Goal: Transaction & Acquisition: Obtain resource

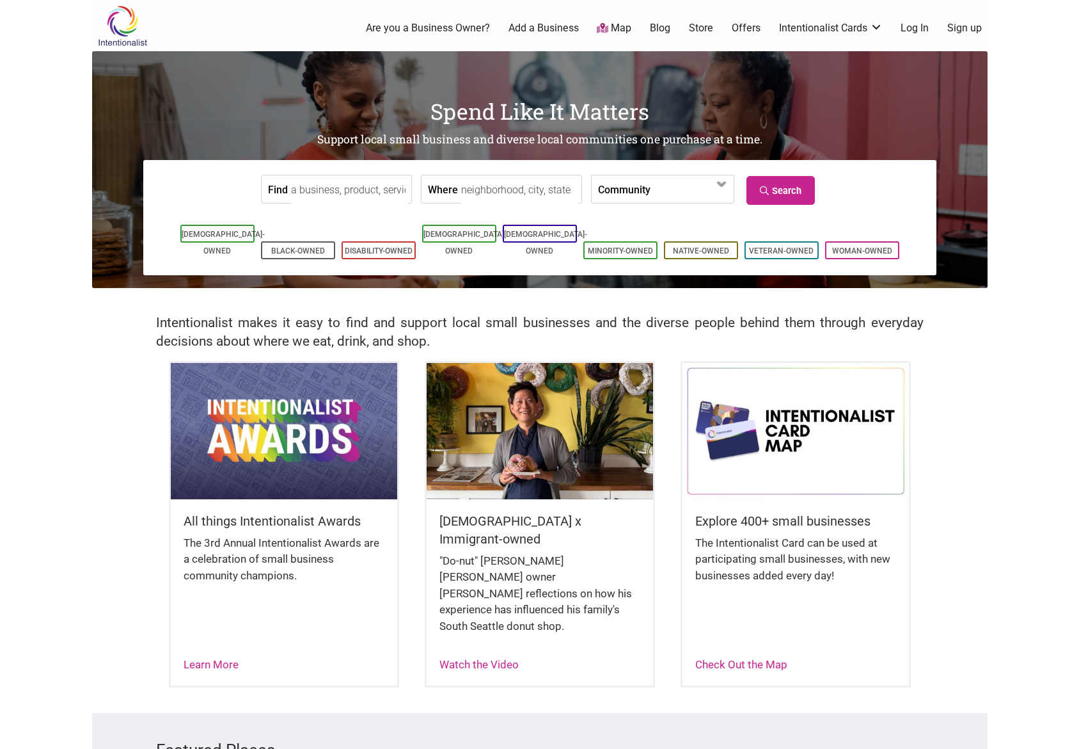
click at [910, 26] on link "Log In" at bounding box center [915, 28] width 28 height 14
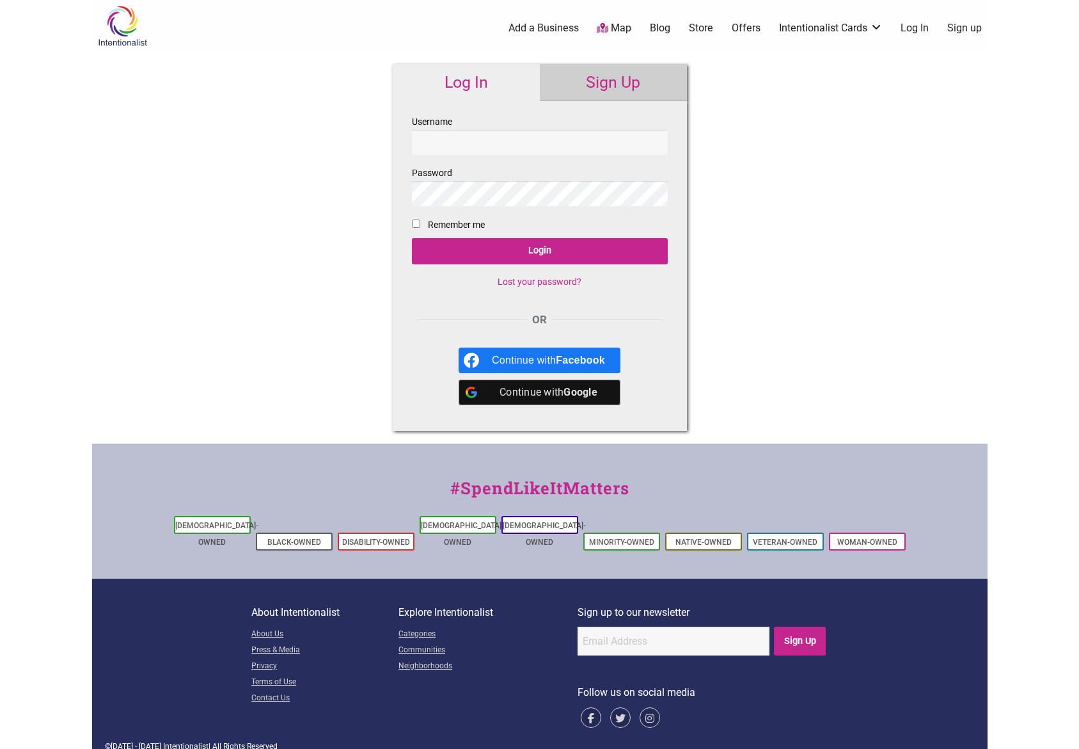
click at [470, 144] on input "Username" at bounding box center [540, 142] width 256 height 25
type input "[EMAIL_ADDRESS][DOMAIN_NAME]"
click at [412, 238] on input "Login" at bounding box center [540, 251] width 256 height 26
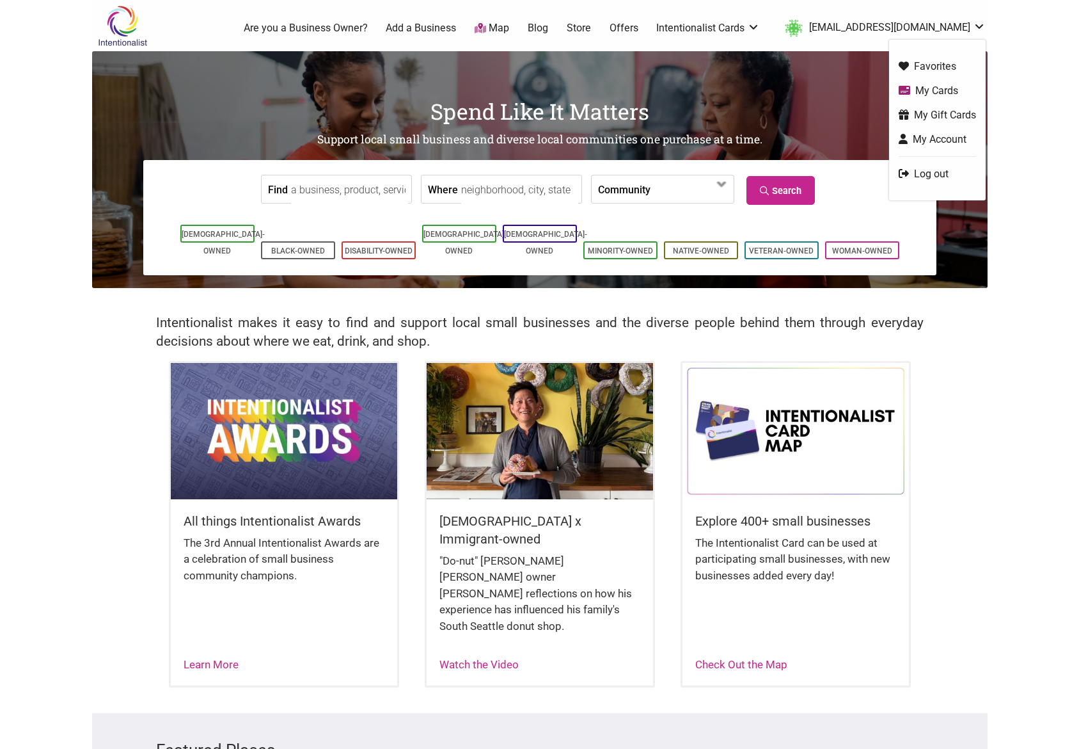
click at [948, 135] on link "My Account" at bounding box center [937, 139] width 77 height 15
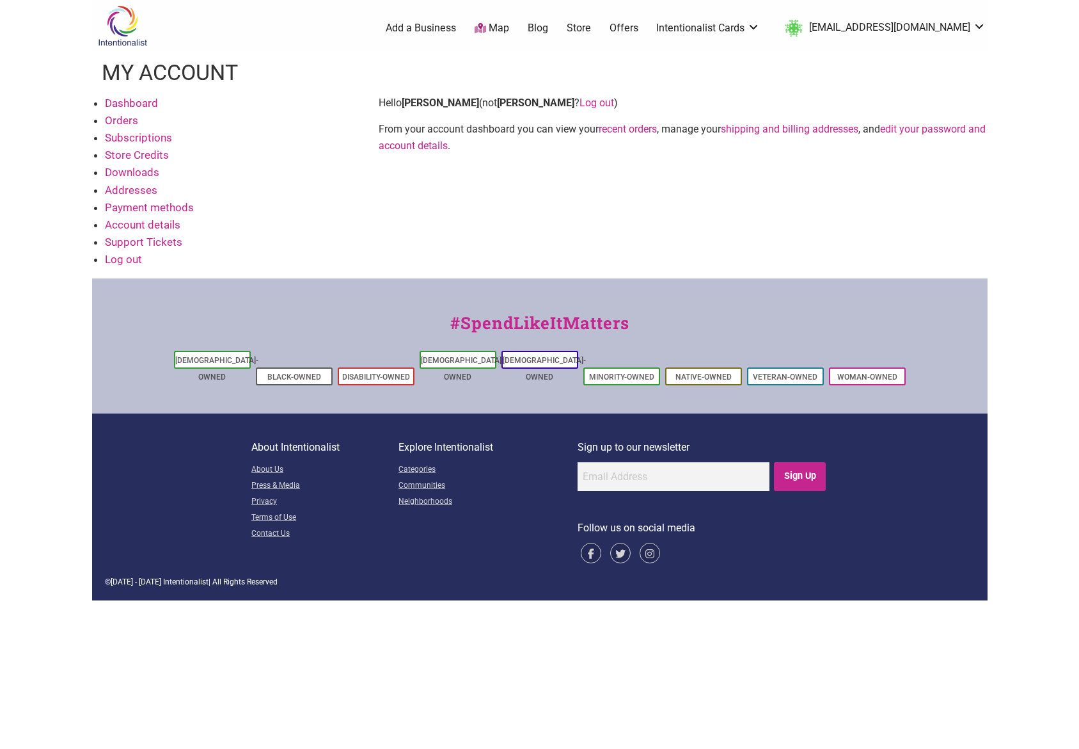
click at [162, 205] on link "Payment methods" at bounding box center [149, 207] width 89 height 13
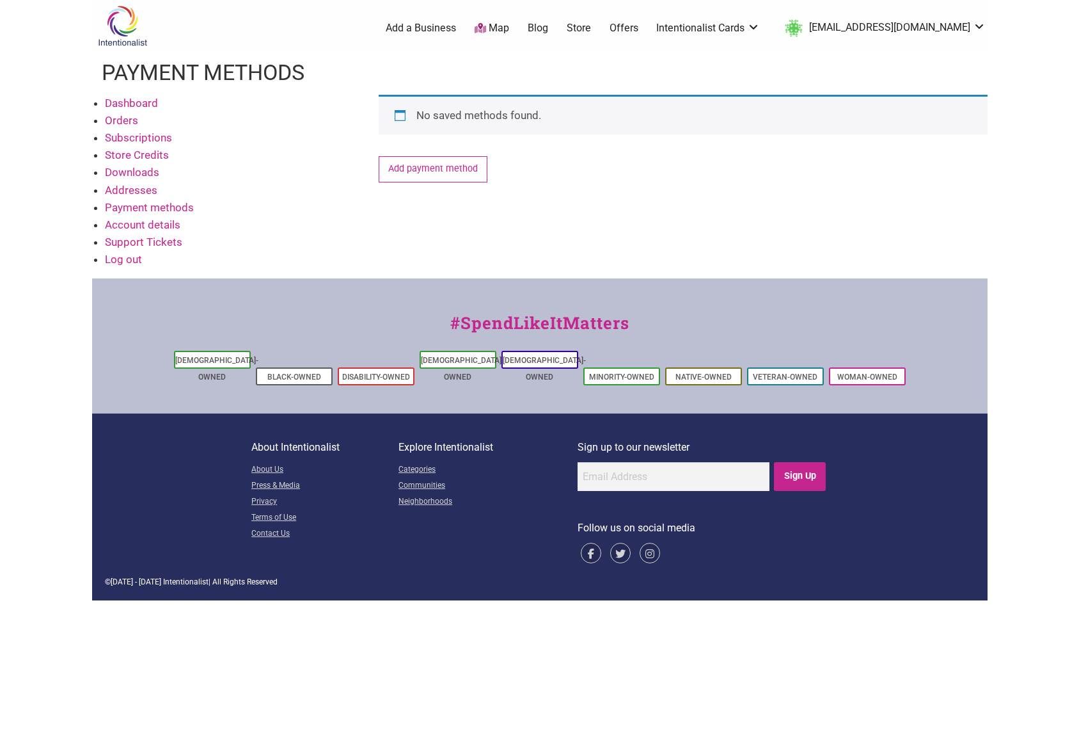
click at [160, 228] on link "Account details" at bounding box center [143, 224] width 76 height 13
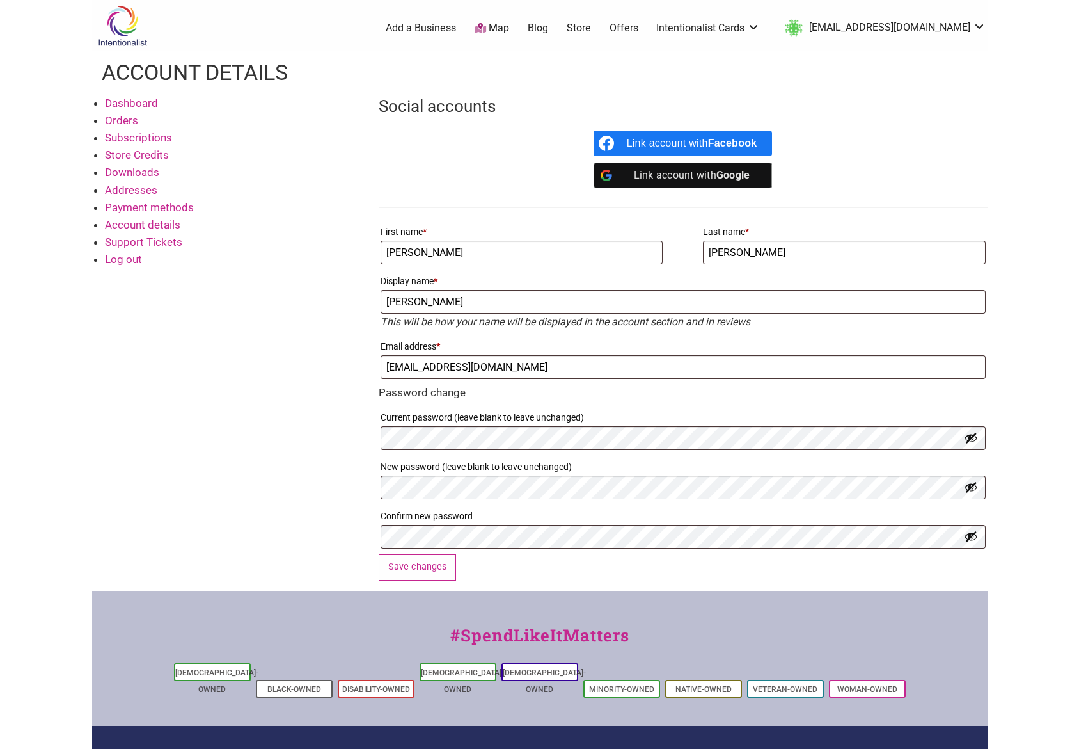
click at [123, 118] on link "Orders" at bounding box center [121, 120] width 33 height 13
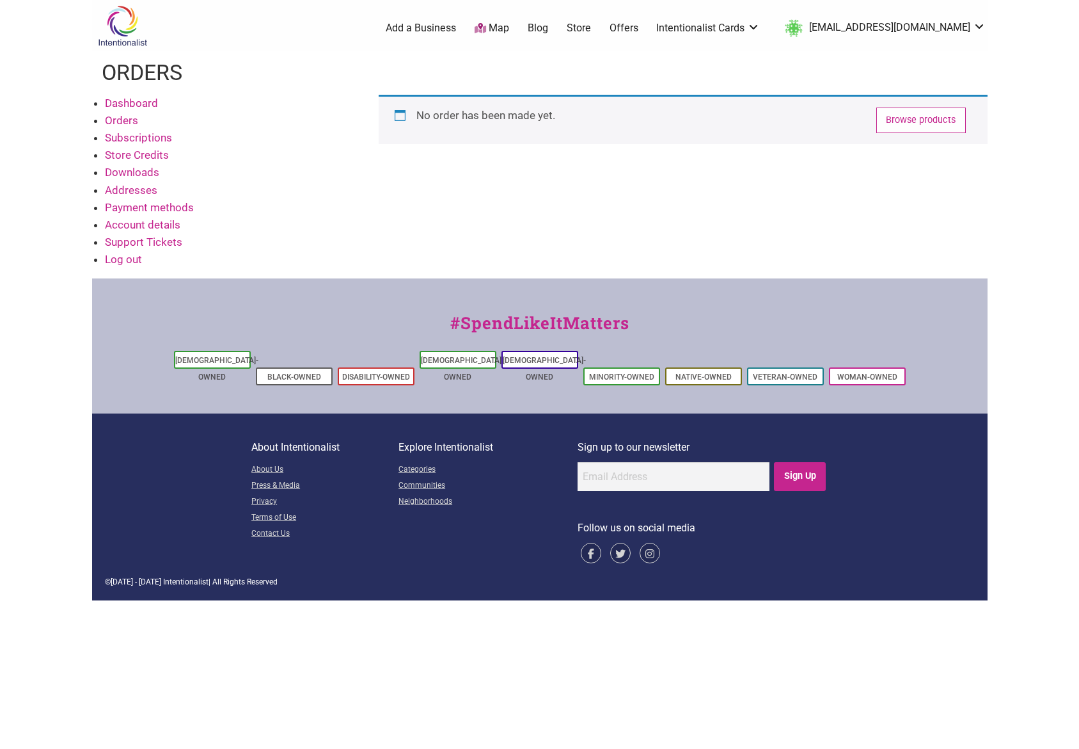
click at [138, 141] on link "Subscriptions" at bounding box center [138, 137] width 67 height 13
click at [154, 155] on link "Store Credits" at bounding box center [137, 154] width 64 height 13
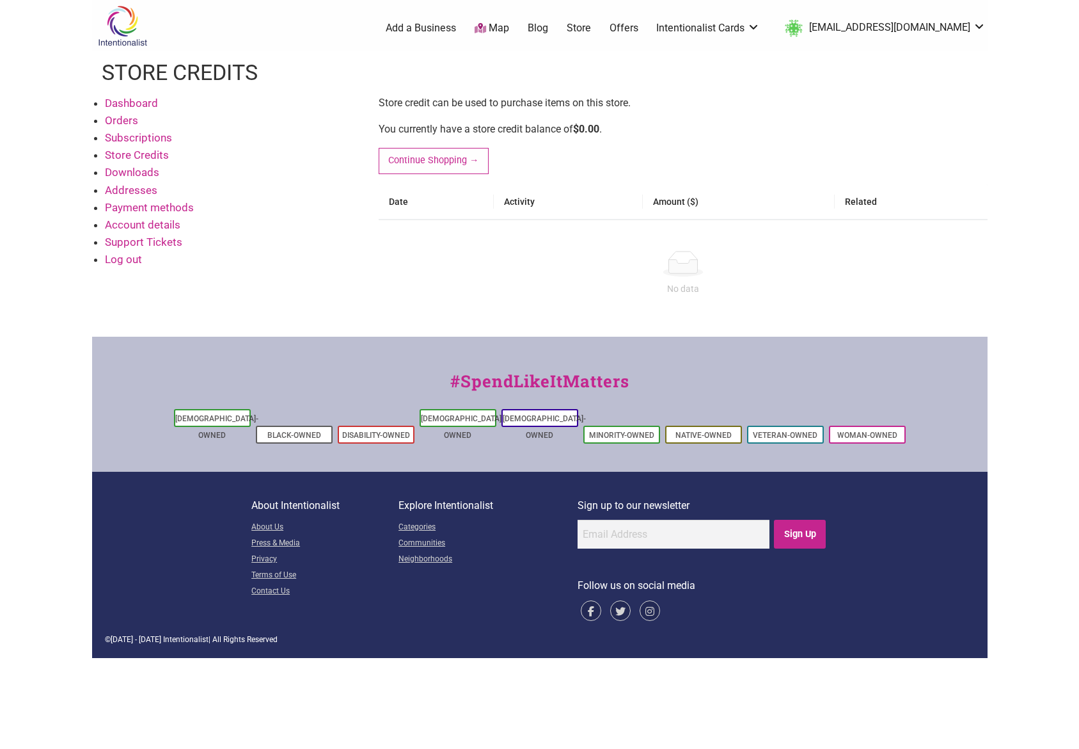
click at [143, 175] on link "Downloads" at bounding box center [132, 172] width 54 height 13
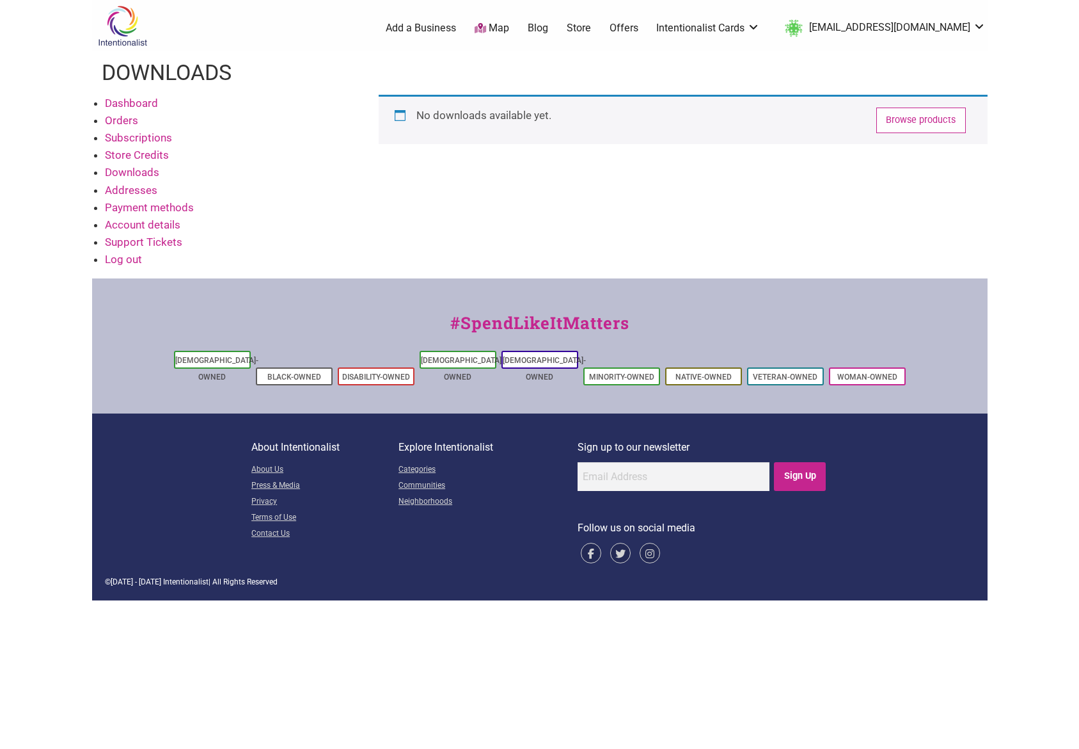
click at [141, 191] on link "Addresses" at bounding box center [131, 190] width 52 height 13
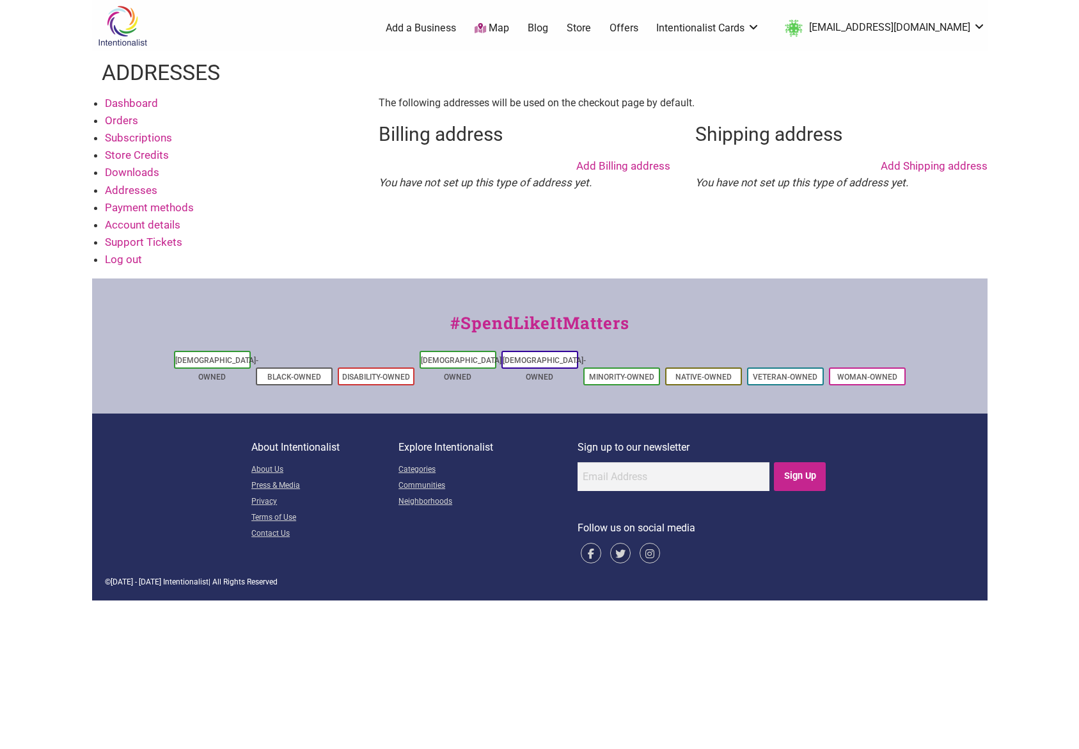
click at [171, 207] on link "Payment methods" at bounding box center [149, 207] width 89 height 13
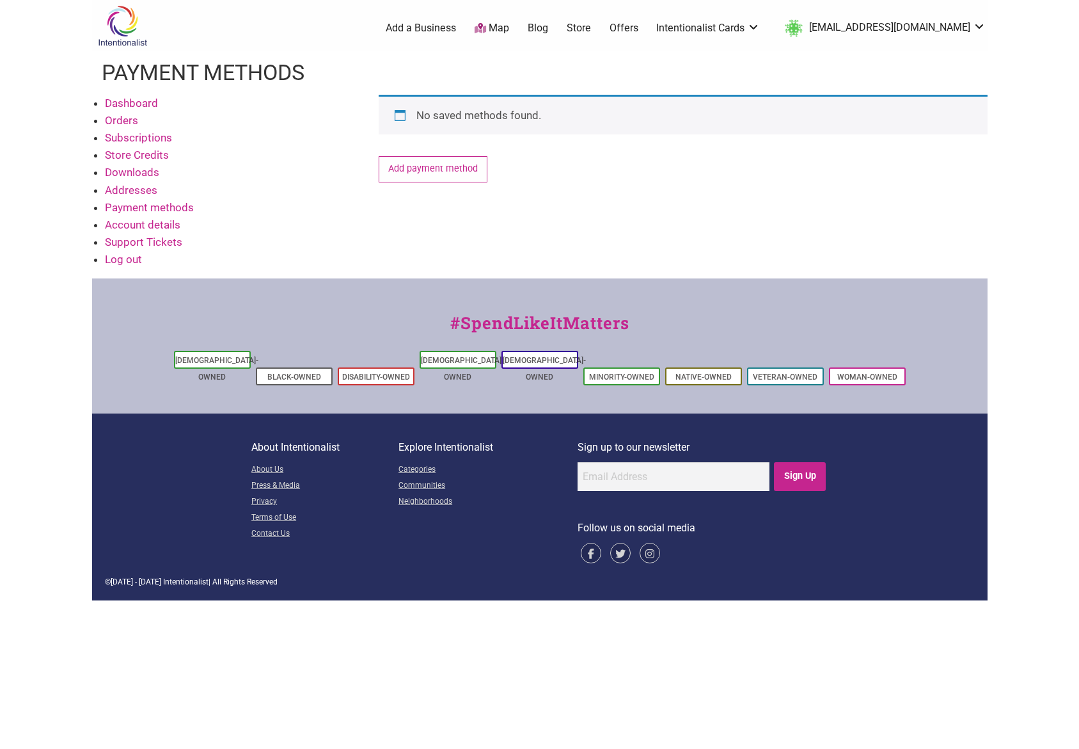
click at [170, 241] on link "Support Tickets" at bounding box center [143, 241] width 77 height 13
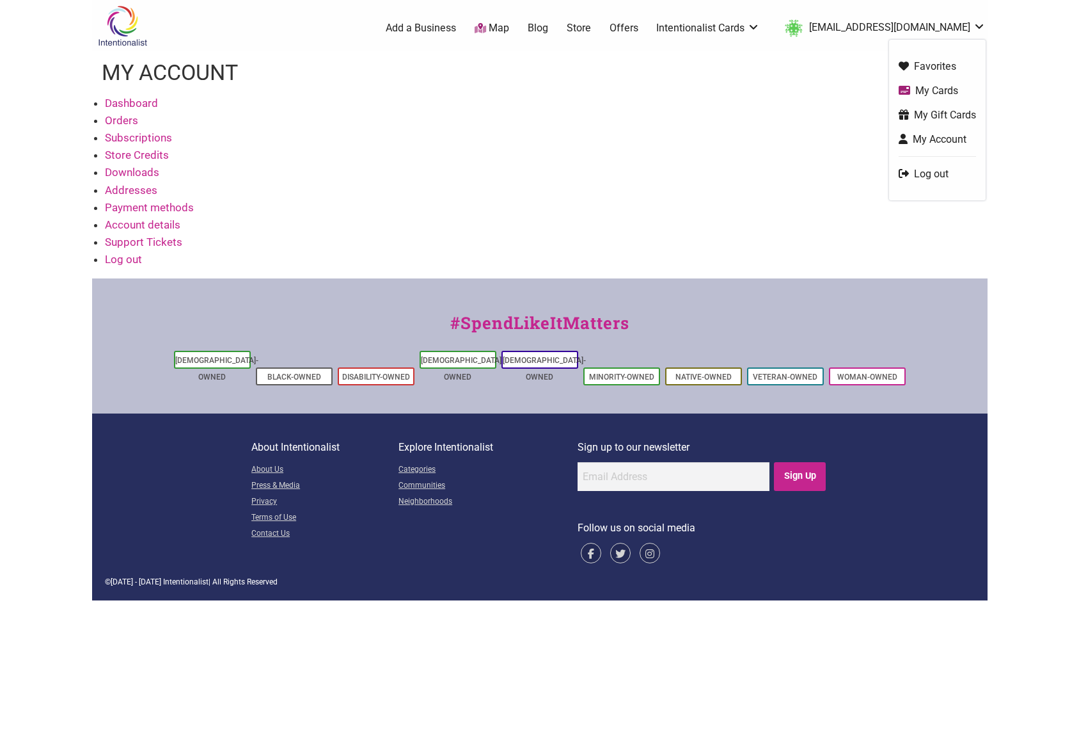
click at [913, 29] on link "[EMAIL_ADDRESS][DOMAIN_NAME]" at bounding box center [882, 28] width 207 height 23
click at [930, 86] on link "My Cards" at bounding box center [937, 90] width 77 height 15
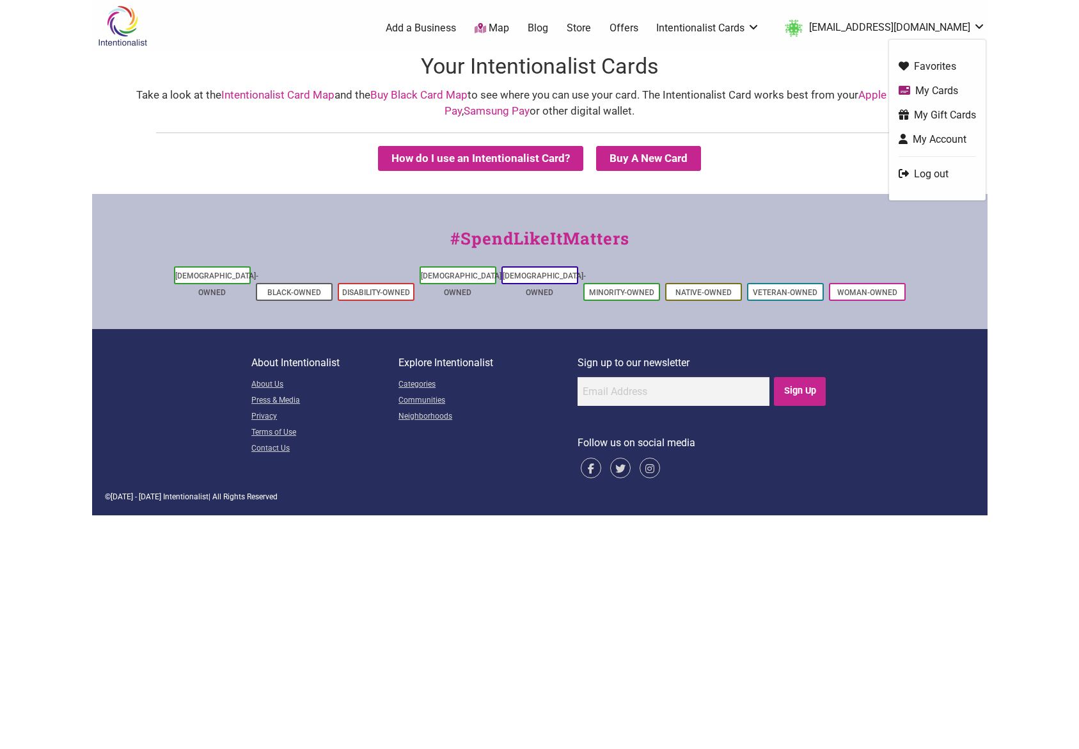
click at [939, 118] on link "My Gift Cards" at bounding box center [937, 114] width 77 height 15
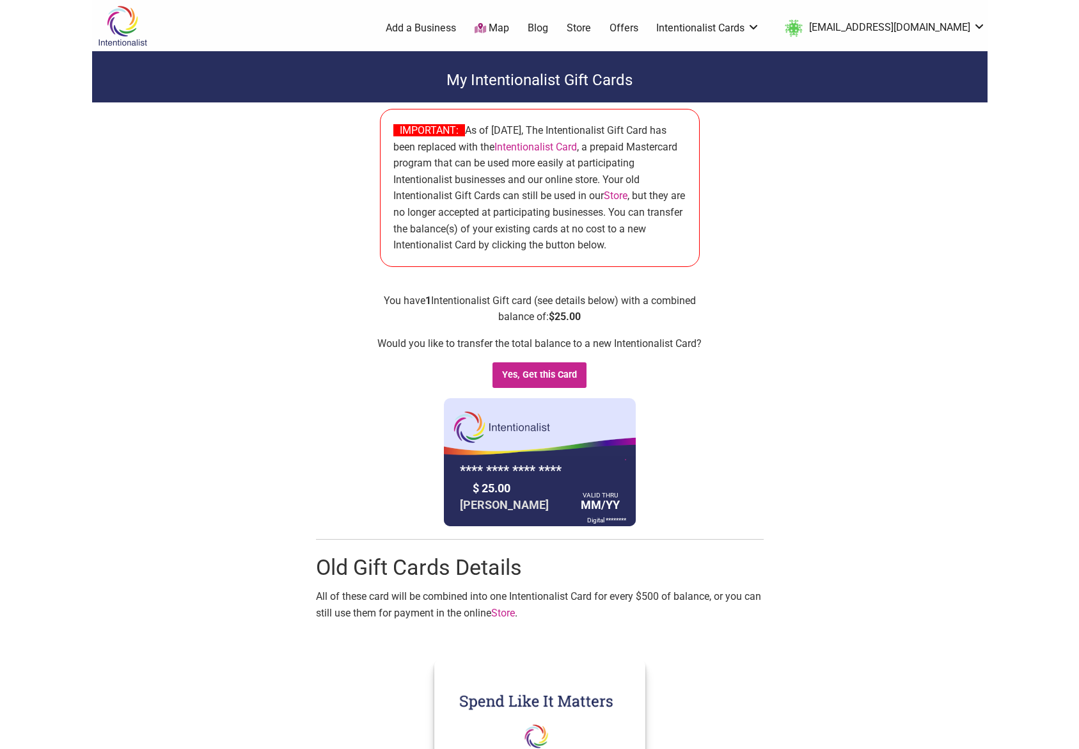
scroll to position [5, 0]
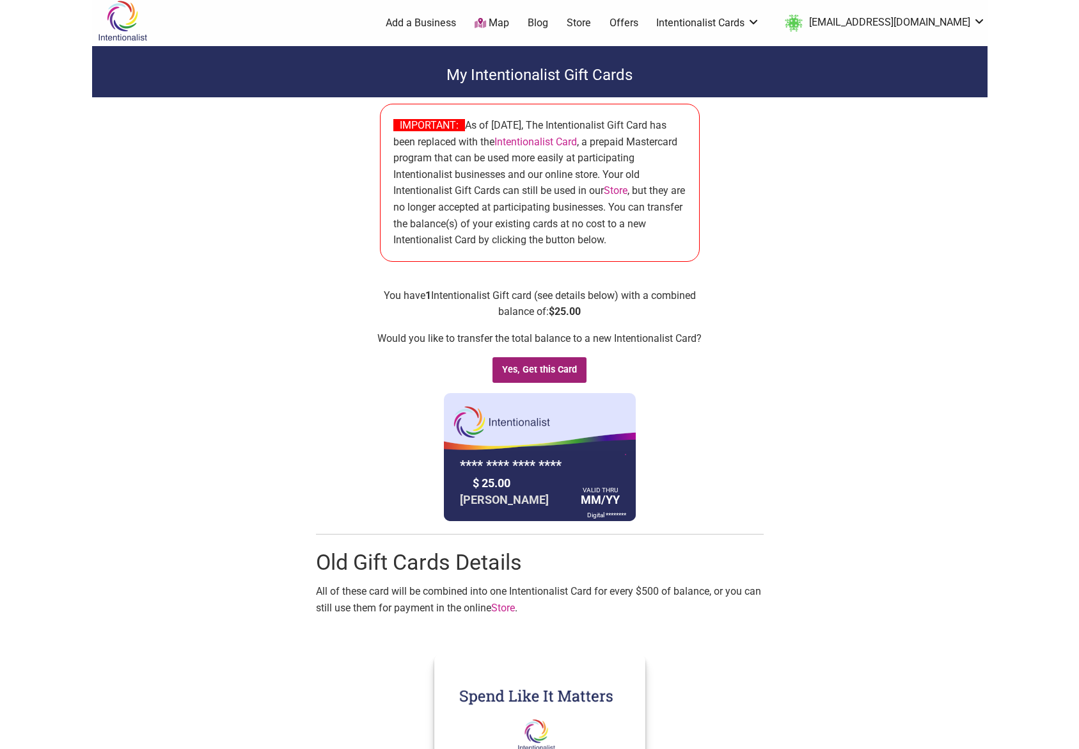
click at [555, 367] on input "Yes, Get this Card" at bounding box center [540, 370] width 95 height 26
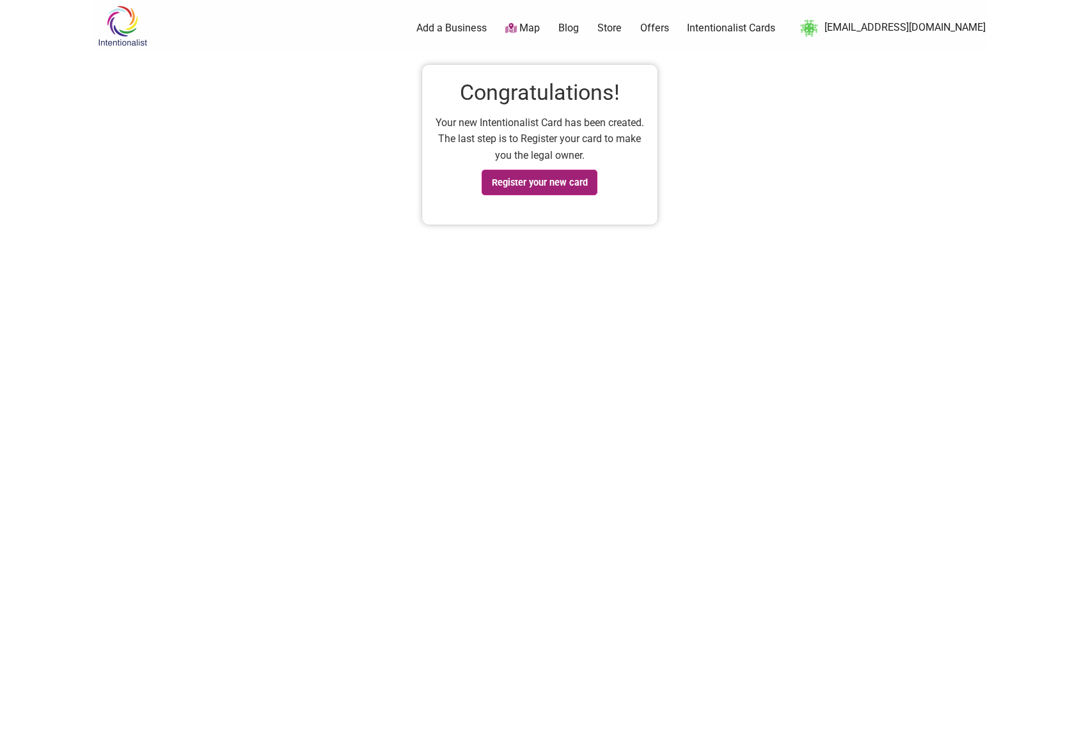
click at [557, 189] on link "Register your new card" at bounding box center [540, 183] width 116 height 26
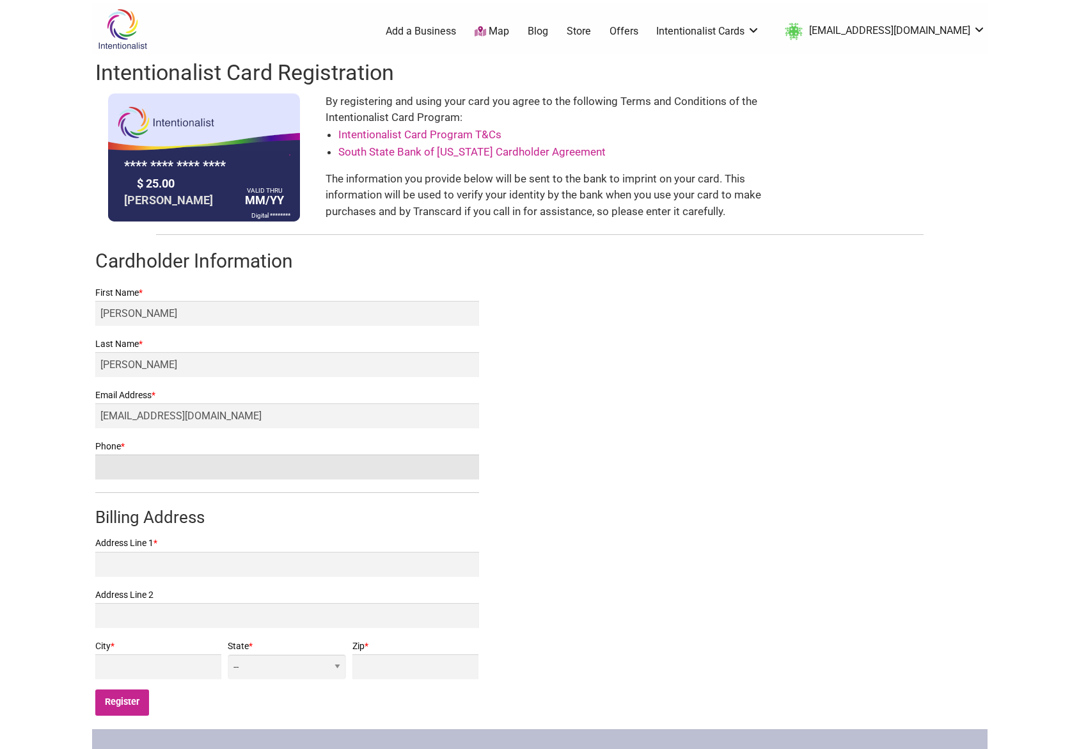
click at [118, 467] on input "Phone *" at bounding box center [287, 466] width 384 height 25
type input "2065885059"
type input "3805 Fremont Ave N #302"
type input "SEATTLE"
select select "WA"
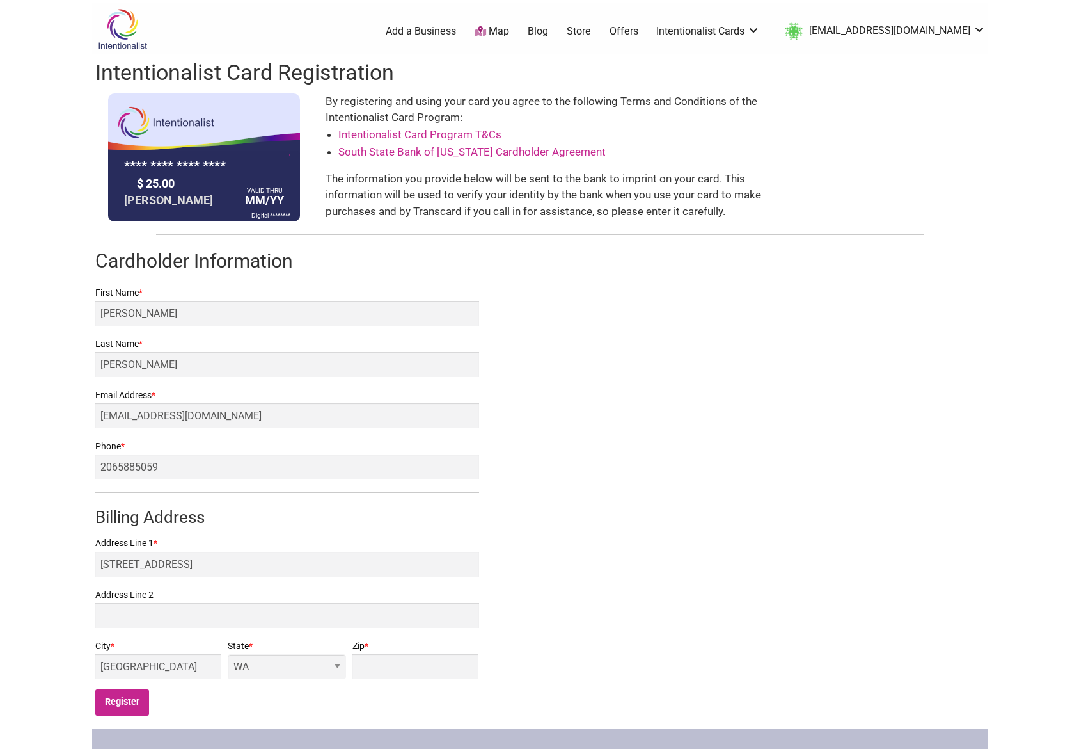
type input "98103"
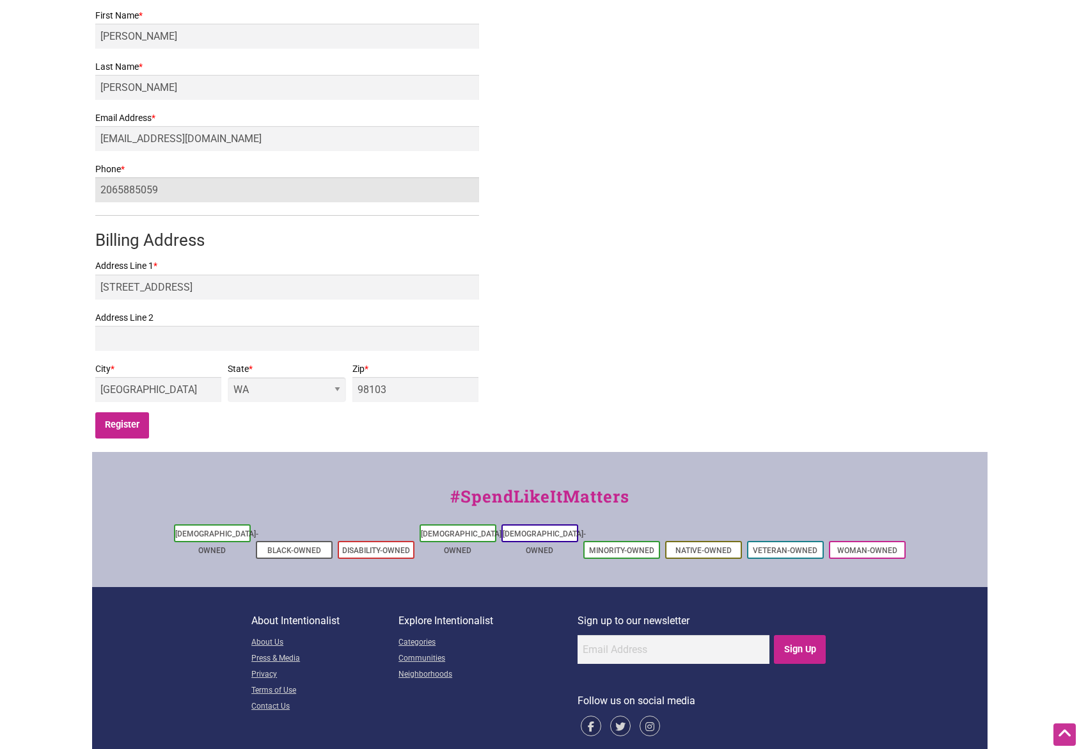
scroll to position [285, 0]
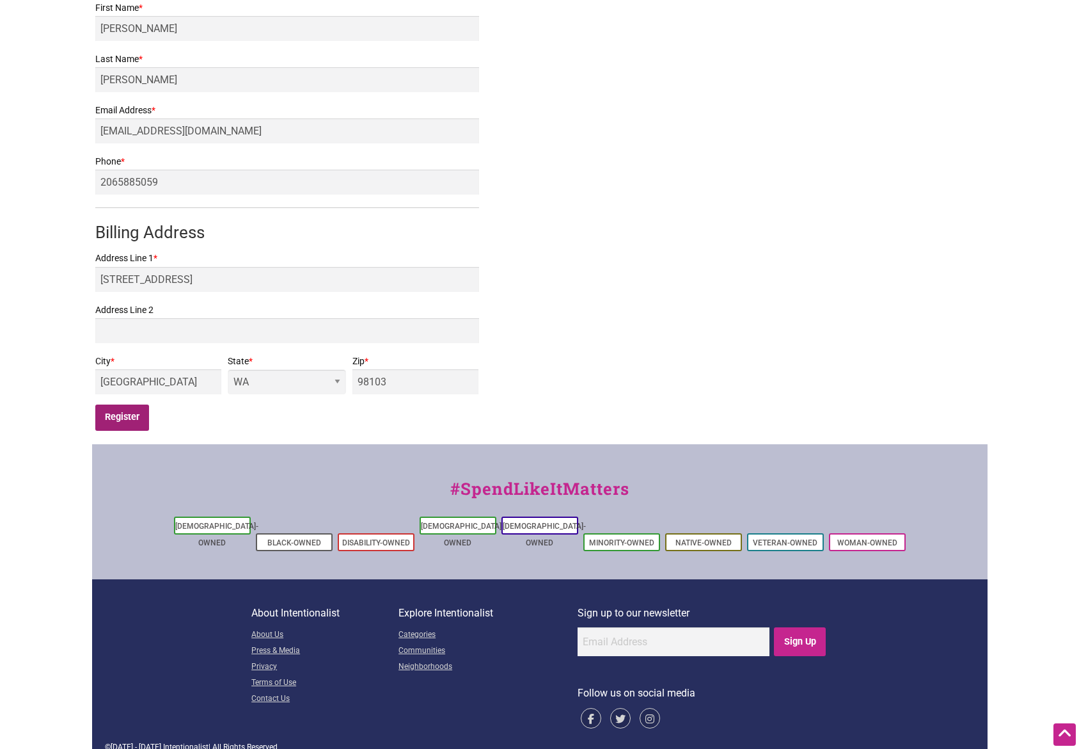
click at [120, 420] on input "Register" at bounding box center [122, 417] width 54 height 26
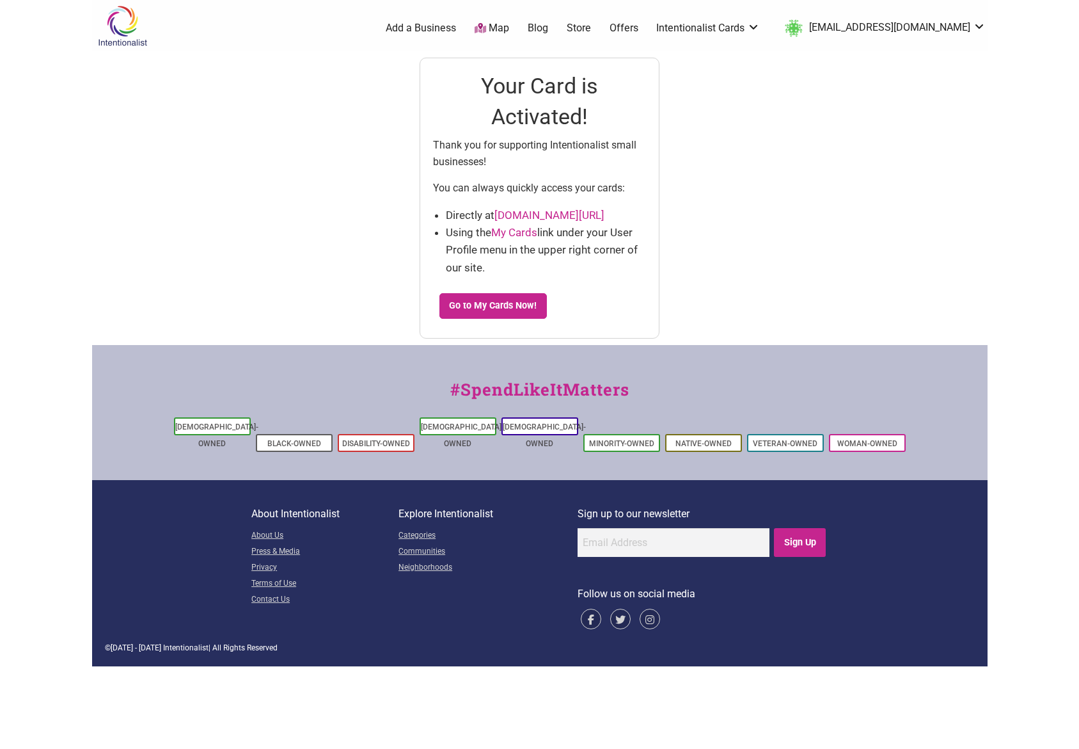
click at [553, 215] on link "intentionalist.com/my-cards" at bounding box center [550, 215] width 110 height 13
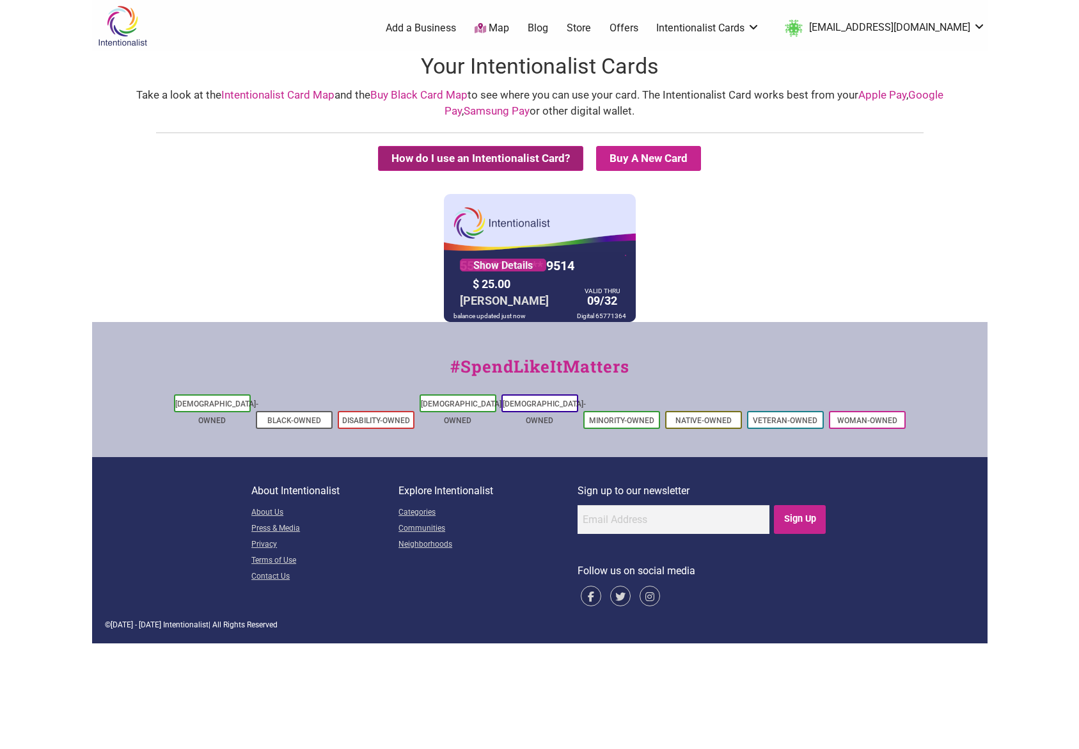
click at [474, 158] on button "How do I use an Intentionalist Card?" at bounding box center [480, 158] width 205 height 25
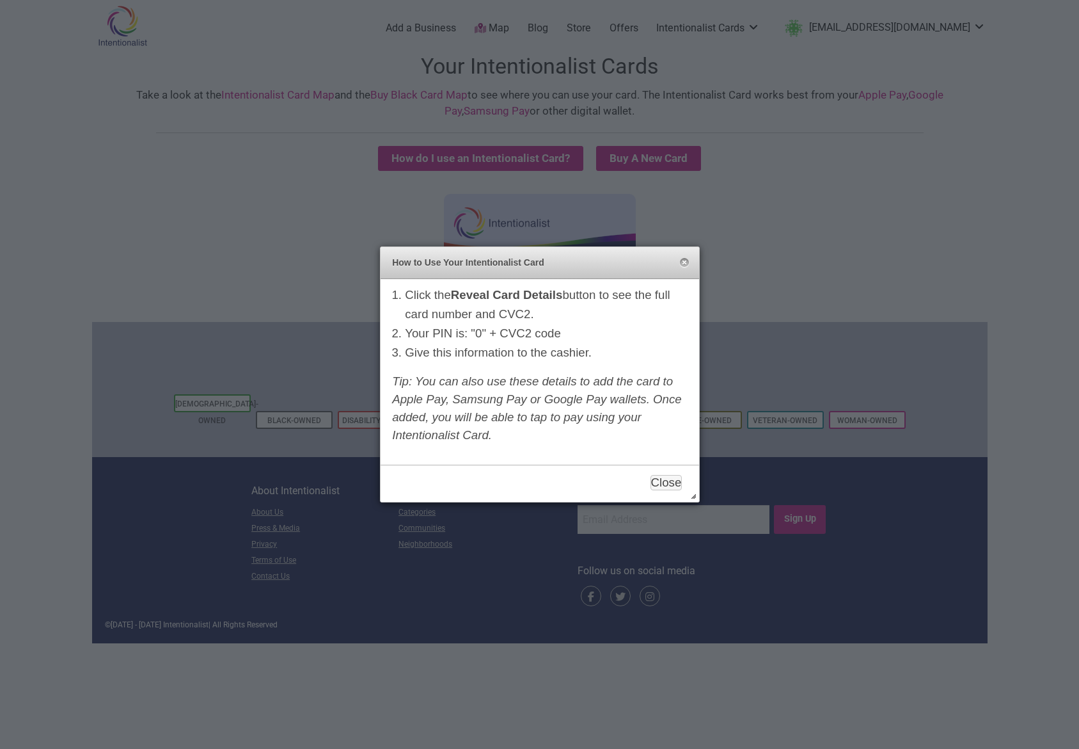
click at [252, 146] on div at bounding box center [539, 374] width 1079 height 749
click at [687, 263] on button "Close" at bounding box center [685, 263] width 10 height 10
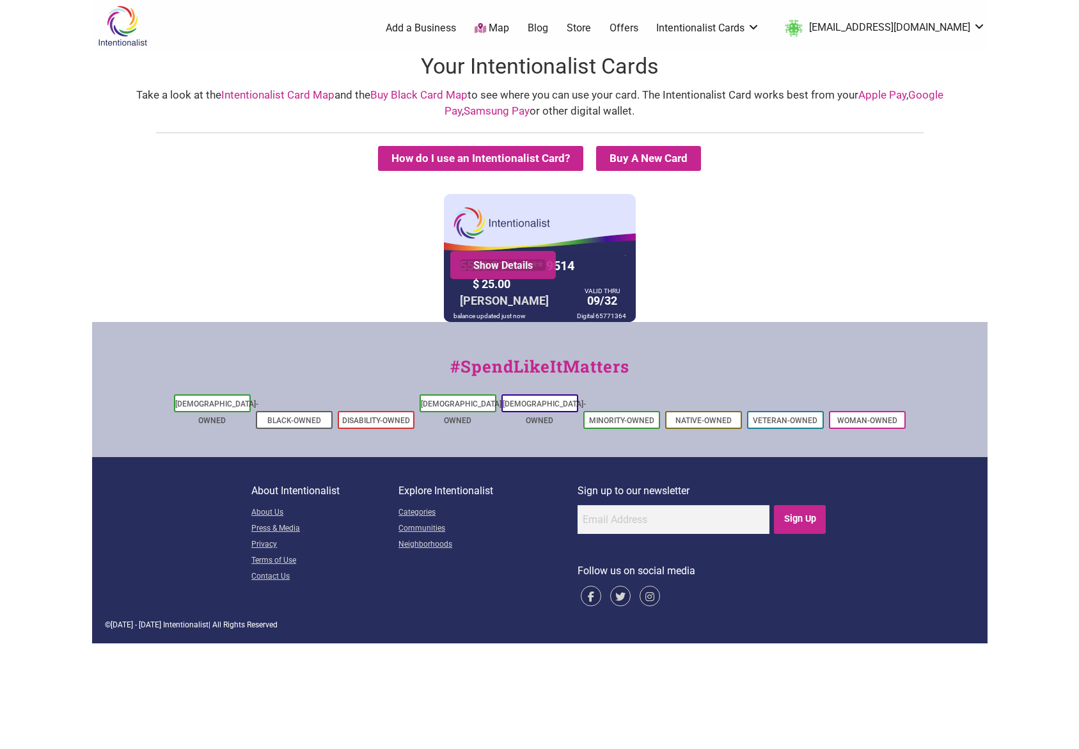
click at [518, 266] on link "Show Details" at bounding box center [503, 265] width 86 height 13
click at [511, 269] on link "Show Details" at bounding box center [503, 265] width 86 height 13
click at [450, 158] on button "How do I use an Intentionalist Card?" at bounding box center [480, 158] width 205 height 25
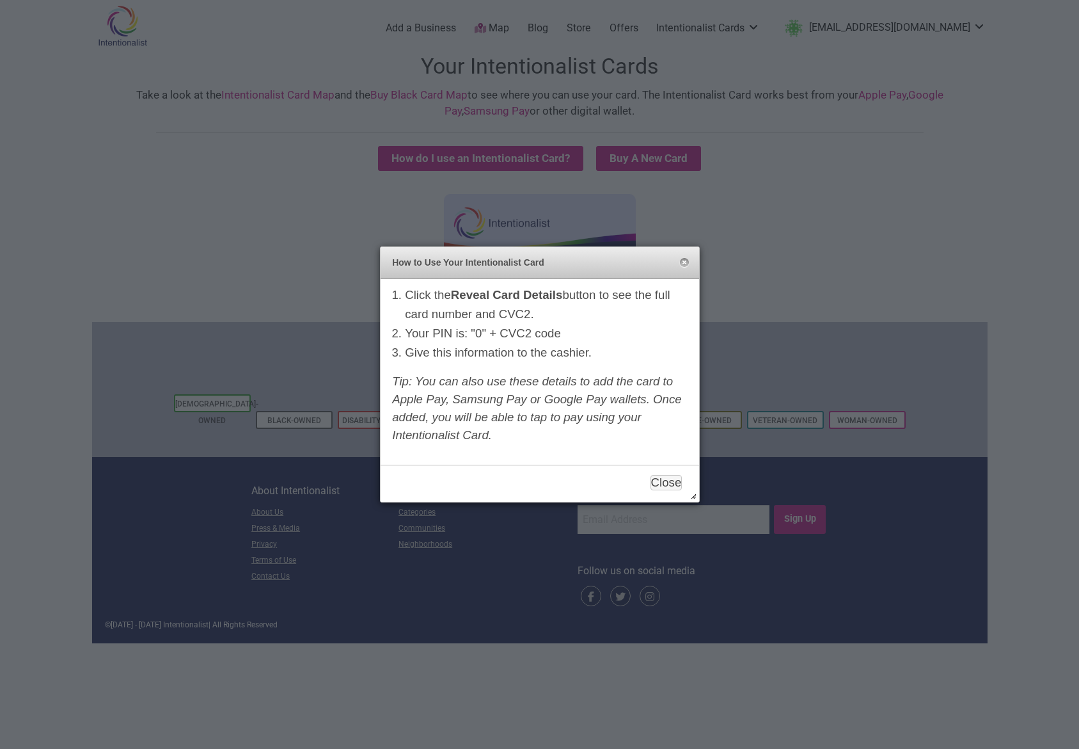
click at [678, 261] on div "How to Use Your Intentionalist Card Close" at bounding box center [540, 263] width 319 height 32
click at [681, 262] on button "Close" at bounding box center [685, 263] width 10 height 10
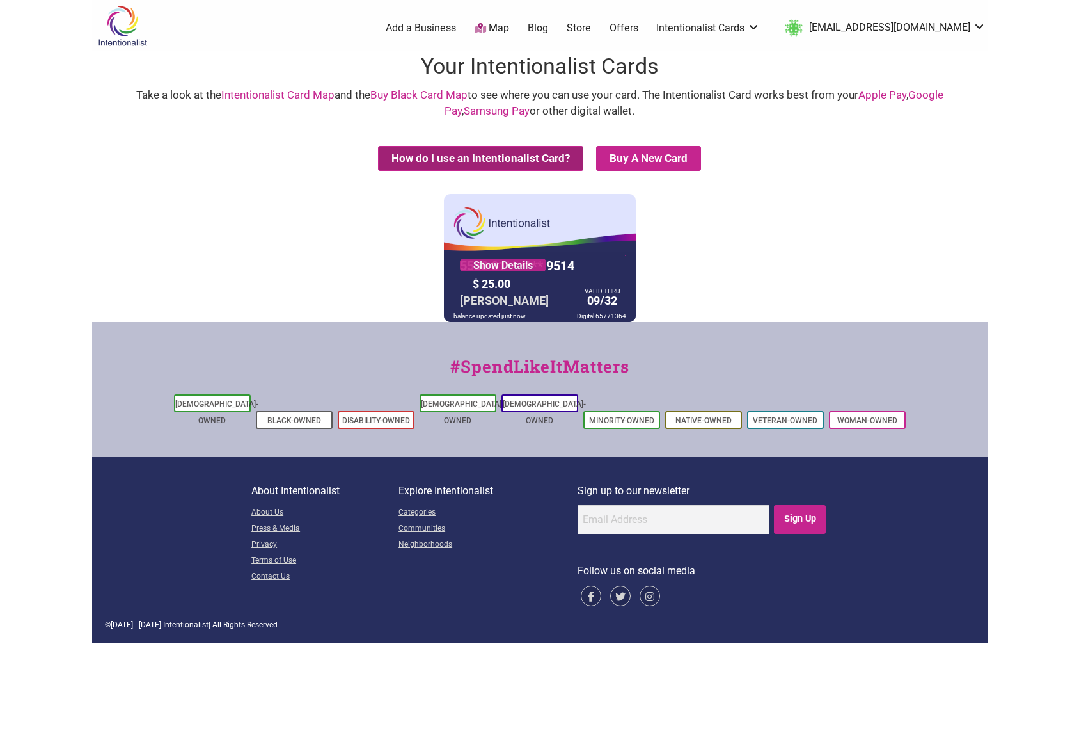
click at [429, 160] on button "How do I use an Intentionalist Card?" at bounding box center [480, 158] width 205 height 25
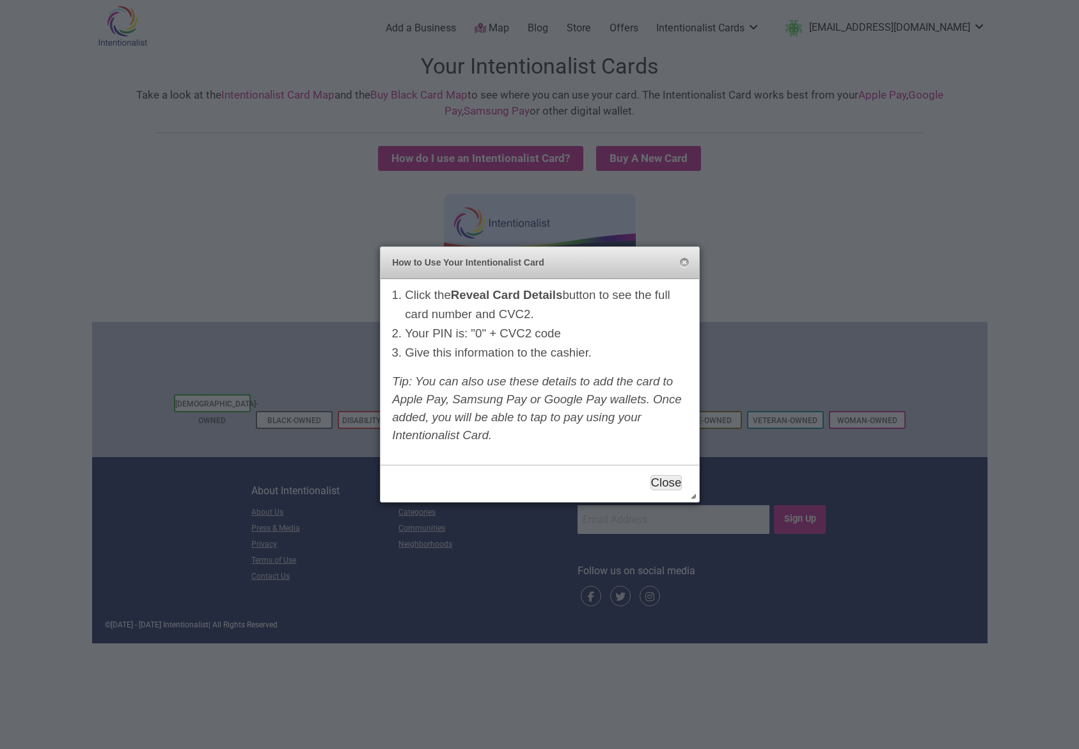
click at [653, 478] on button "Close" at bounding box center [667, 482] width 32 height 15
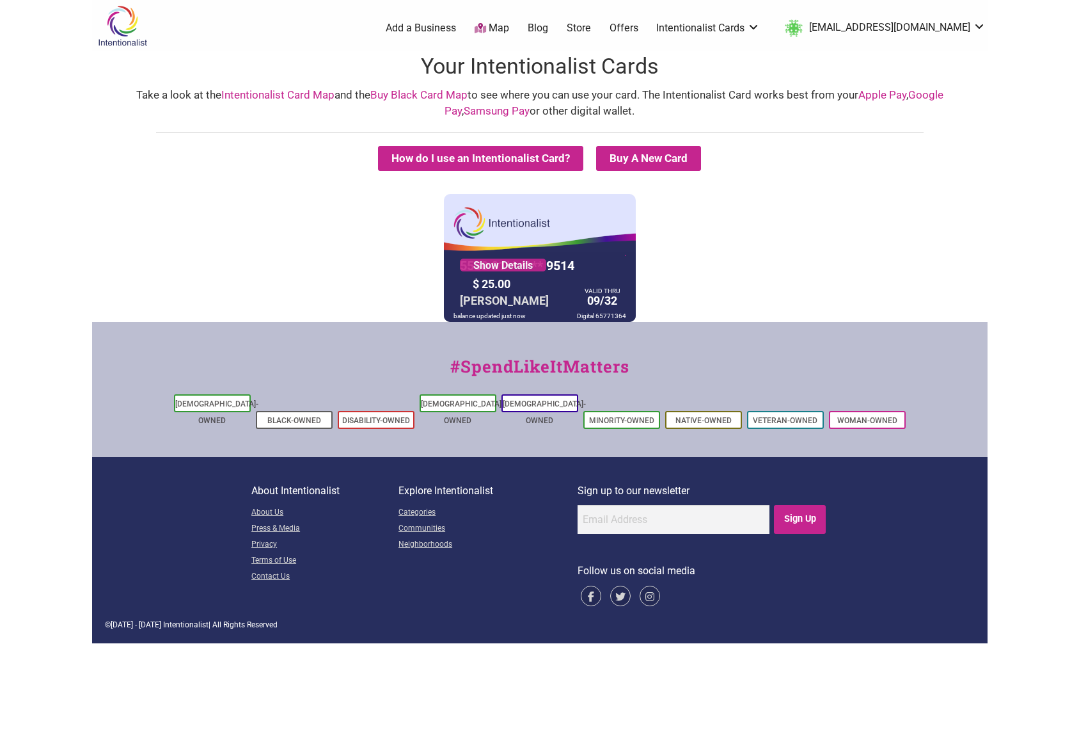
click at [509, 32] on link "Map" at bounding box center [492, 28] width 35 height 15
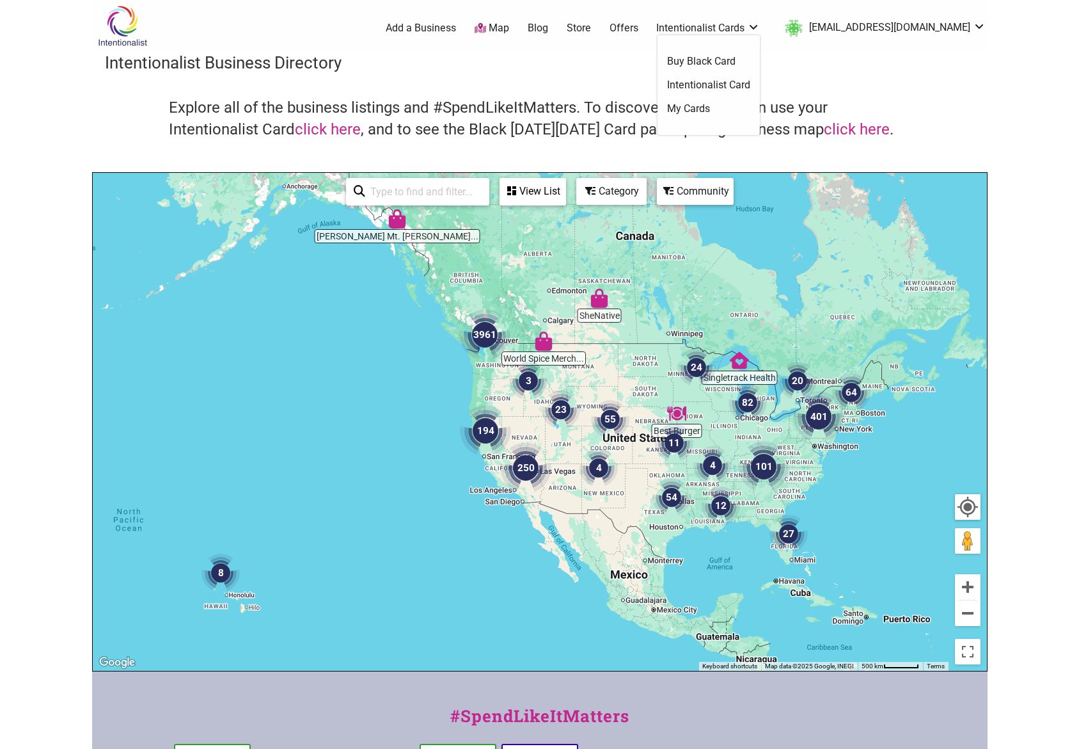
click at [758, 24] on link "Intentionalist Cards" at bounding box center [709, 28] width 104 height 14
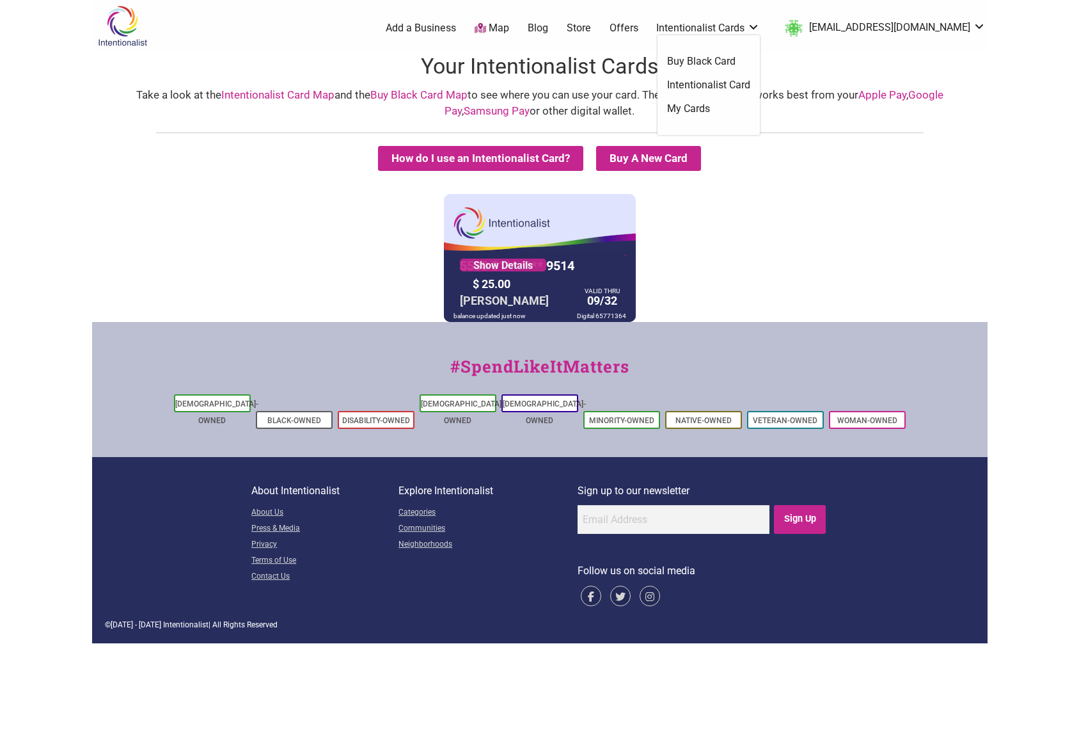
click at [749, 110] on link "My Cards" at bounding box center [708, 109] width 83 height 14
click at [262, 93] on link "Intentionalist Card Map" at bounding box center [277, 94] width 113 height 13
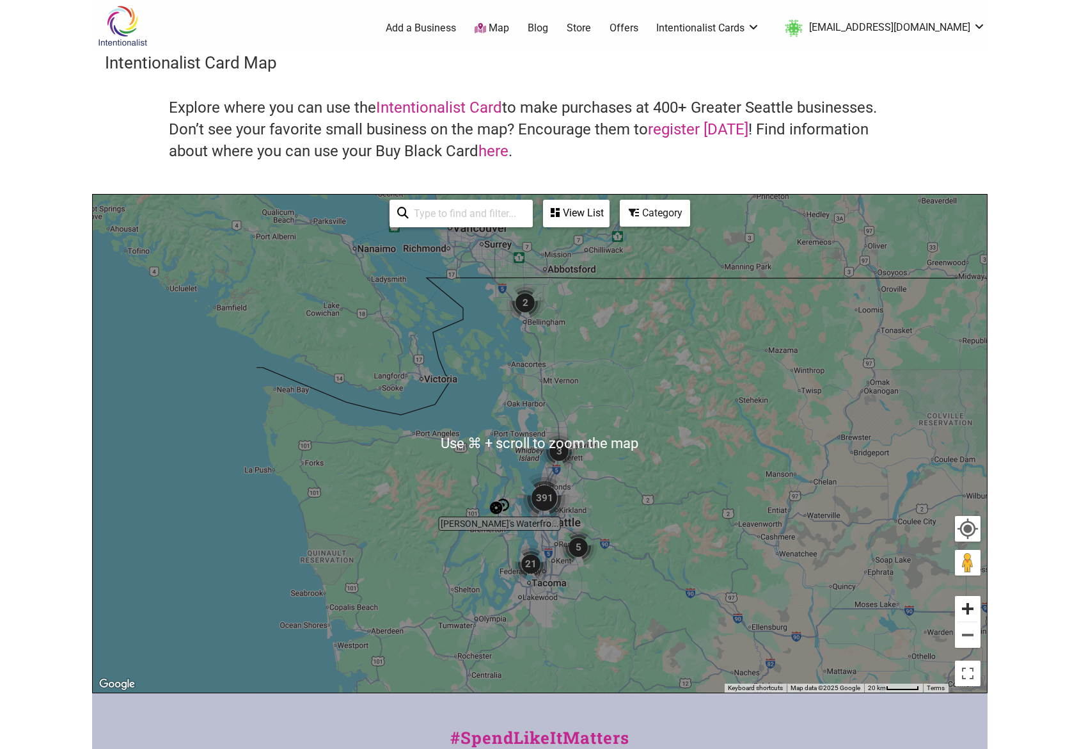
click at [960, 609] on button "Zoom in" at bounding box center [968, 609] width 26 height 26
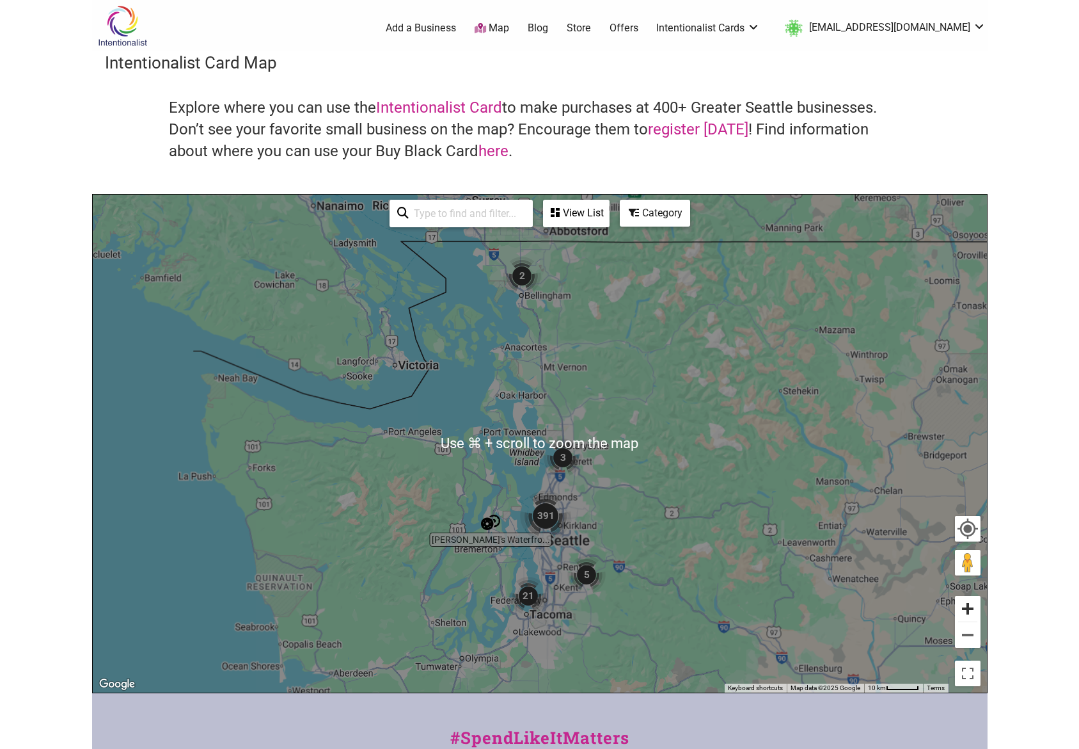
click at [960, 609] on button "Zoom in" at bounding box center [968, 609] width 26 height 26
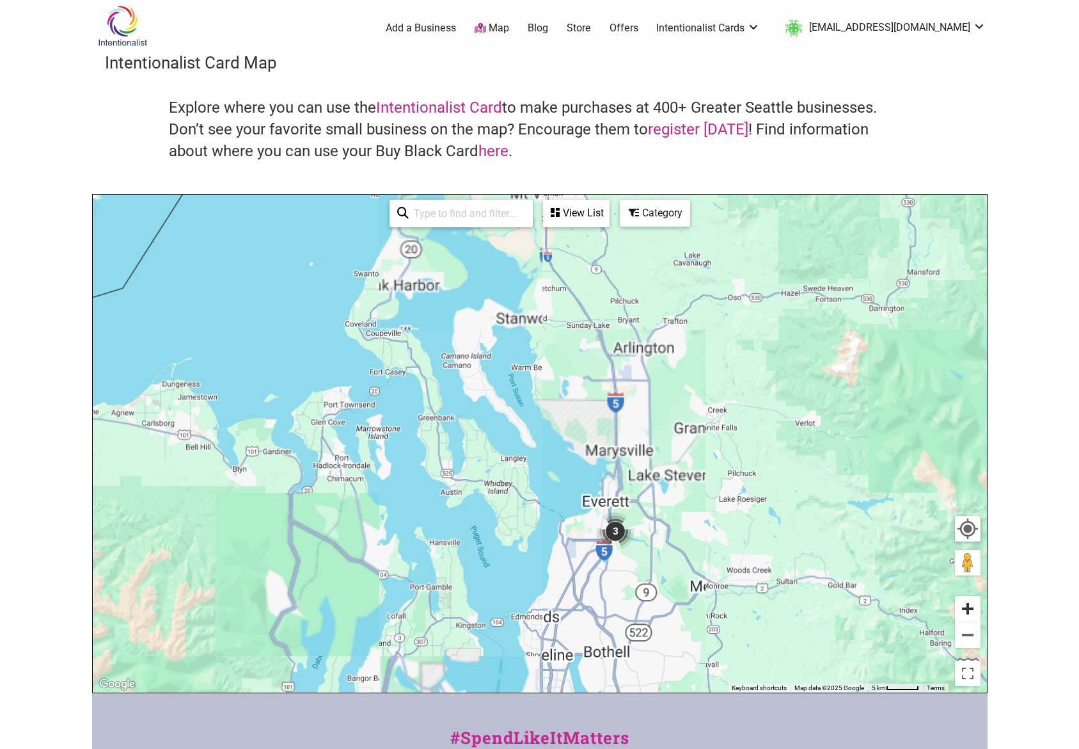
click at [960, 609] on button "Zoom in" at bounding box center [968, 609] width 26 height 26
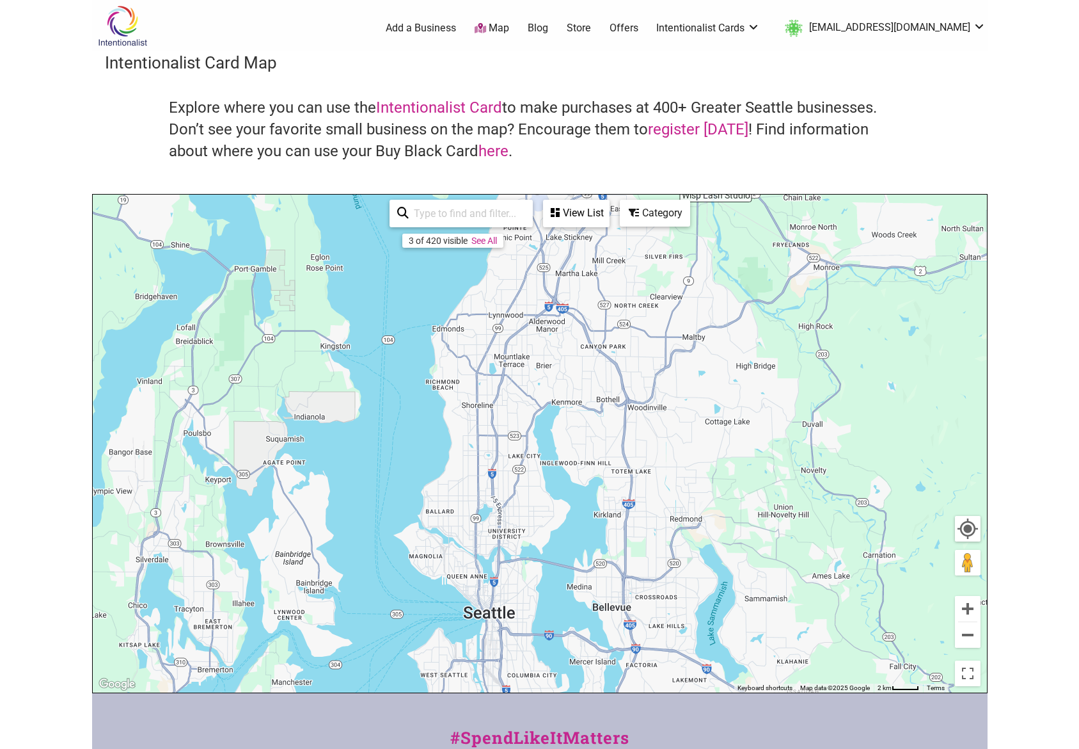
drag, startPoint x: 798, startPoint y: 609, endPoint x: 729, endPoint y: 144, distance: 469.6
click at [729, 144] on div "Intentionalist Card Map Explore where you can use the Intentionalist Card to ma…" at bounding box center [540, 372] width 896 height 642
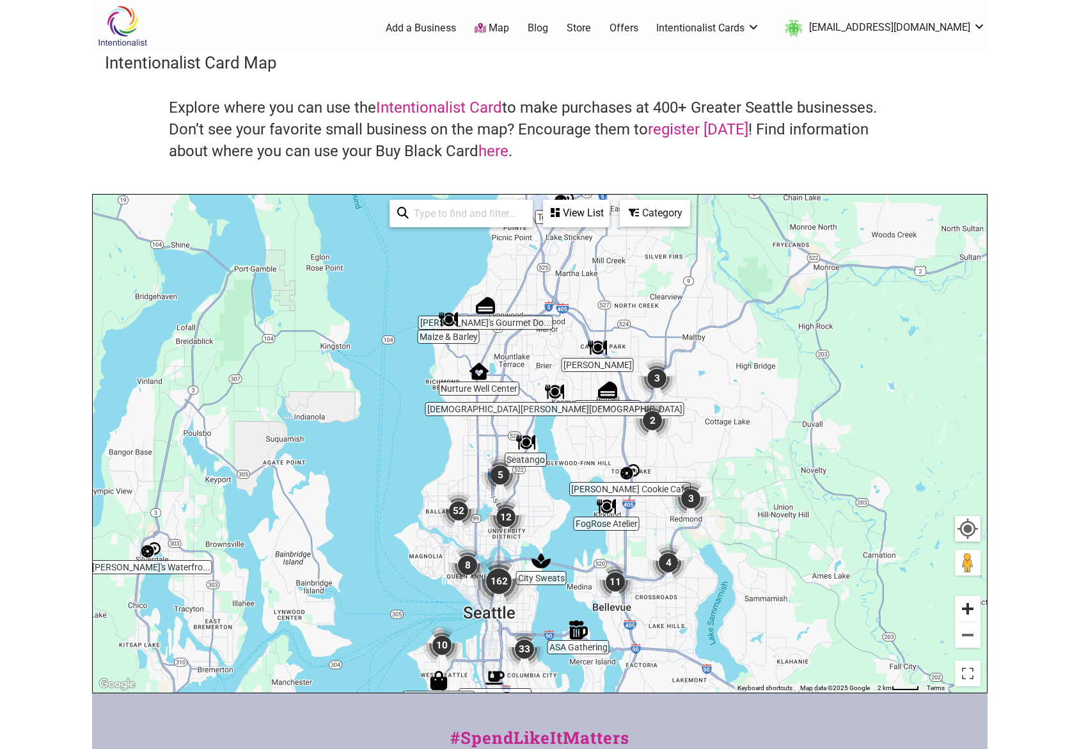
click at [969, 609] on button "Zoom in" at bounding box center [968, 609] width 26 height 26
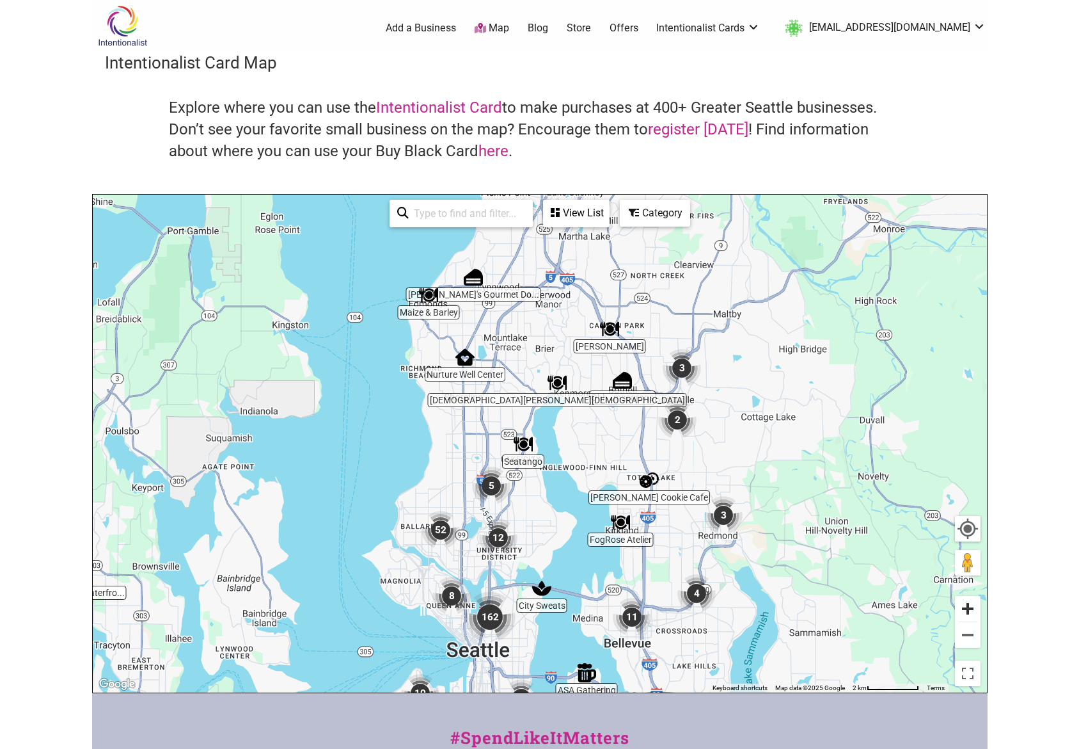
click at [969, 609] on button "Zoom in" at bounding box center [968, 609] width 26 height 26
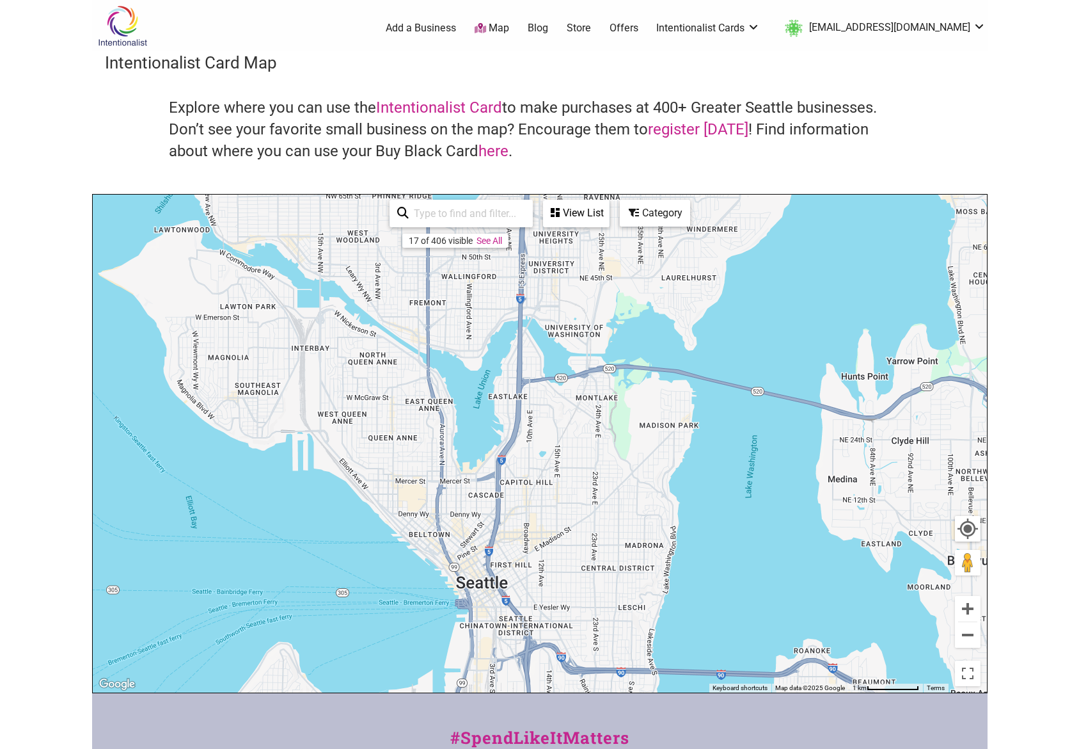
drag, startPoint x: 642, startPoint y: 611, endPoint x: 787, endPoint y: 77, distance: 553.1
click at [787, 77] on div "Intentionalist Card Map Explore where you can use the Intentionalist Card to ma…" at bounding box center [540, 372] width 896 height 642
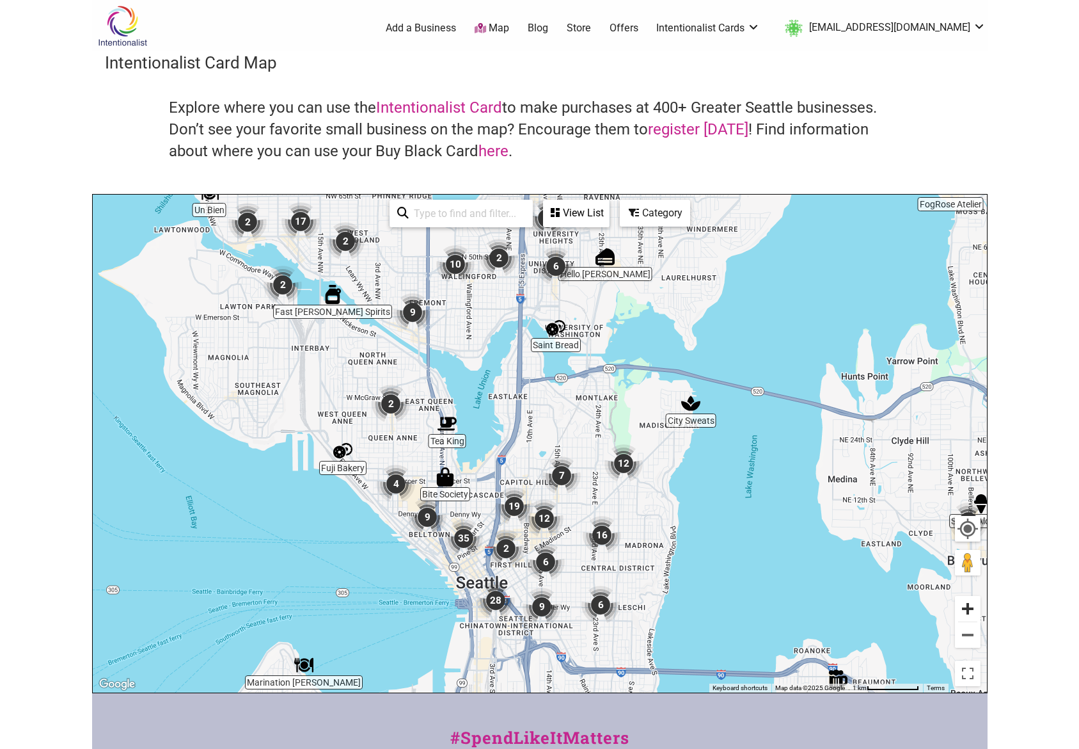
click at [968, 605] on button "Zoom in" at bounding box center [968, 609] width 26 height 26
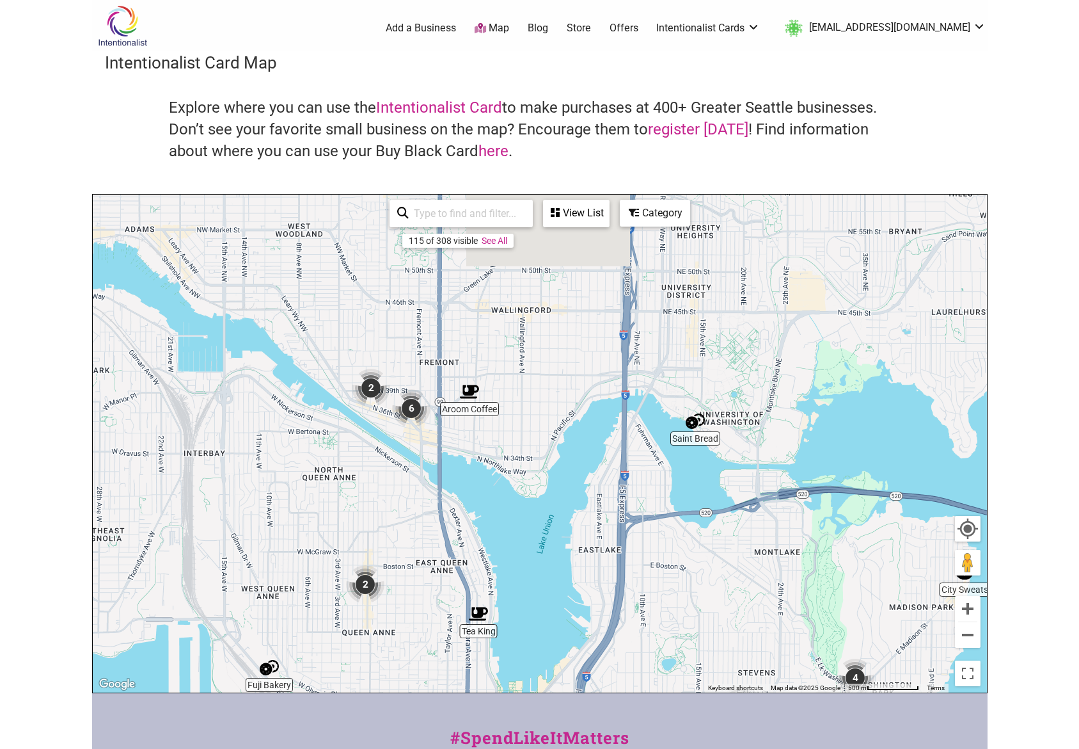
drag, startPoint x: 436, startPoint y: 399, endPoint x: 562, endPoint y: 606, distance: 242.4
click at [562, 606] on div "To navigate, press the arrow keys." at bounding box center [540, 444] width 895 height 498
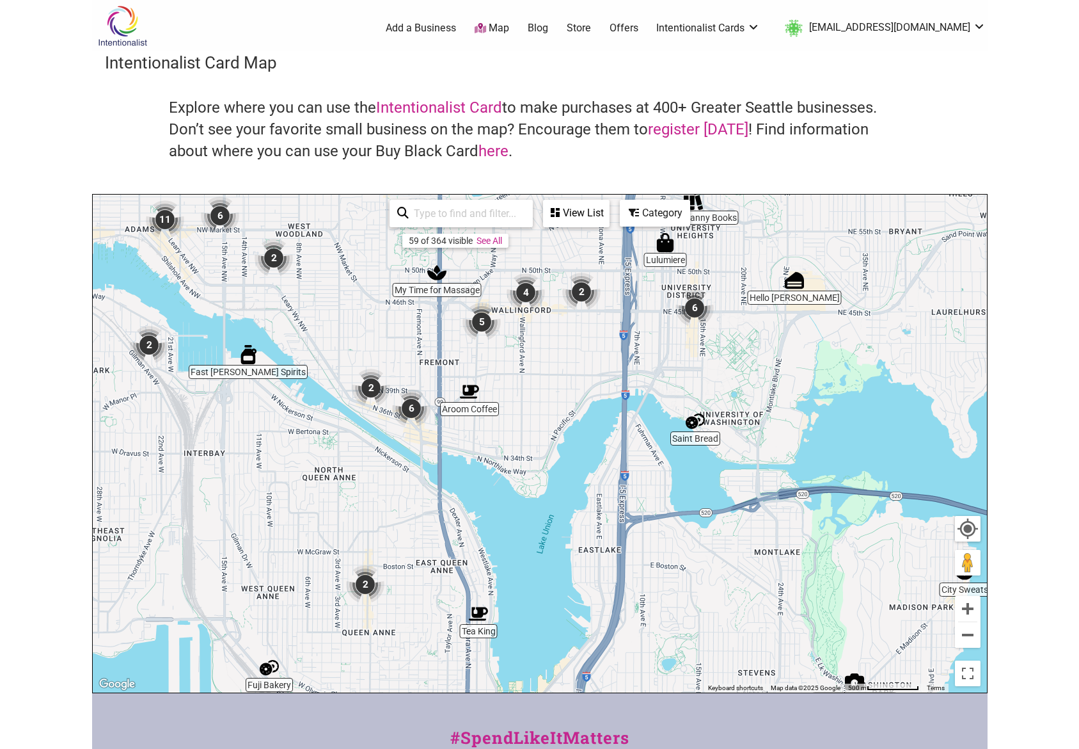
click at [409, 411] on img "6" at bounding box center [411, 408] width 38 height 38
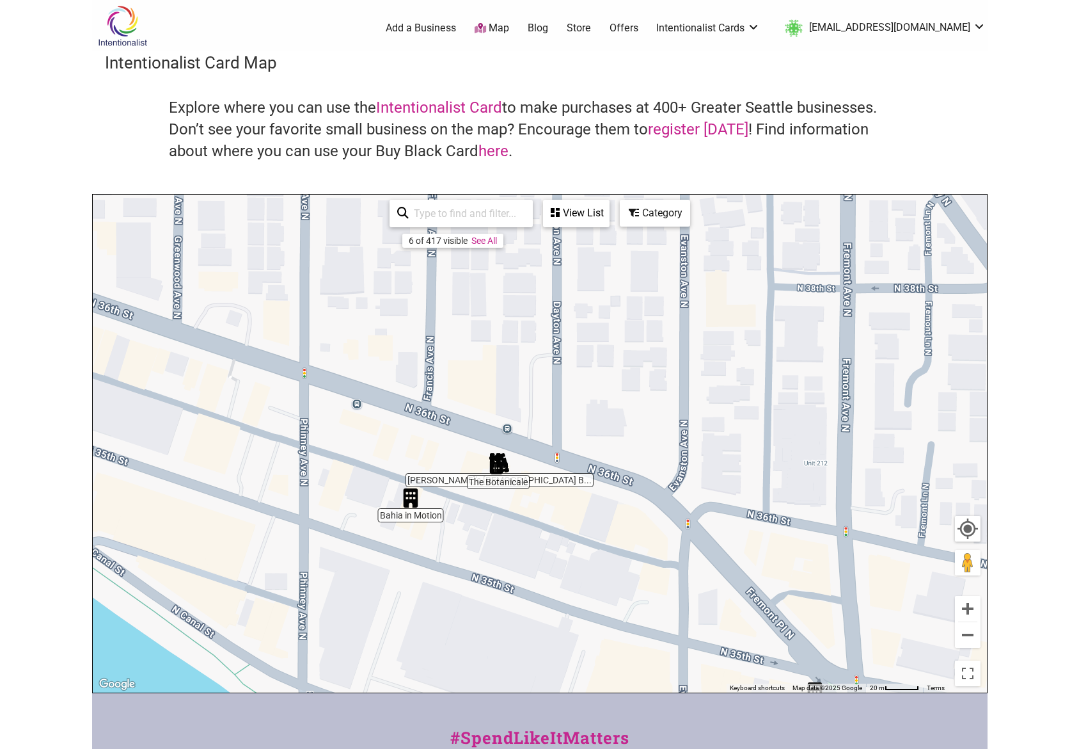
drag, startPoint x: 315, startPoint y: 399, endPoint x: 516, endPoint y: 623, distance: 301.3
click at [516, 623] on div "To navigate, press the arrow keys." at bounding box center [540, 444] width 895 height 498
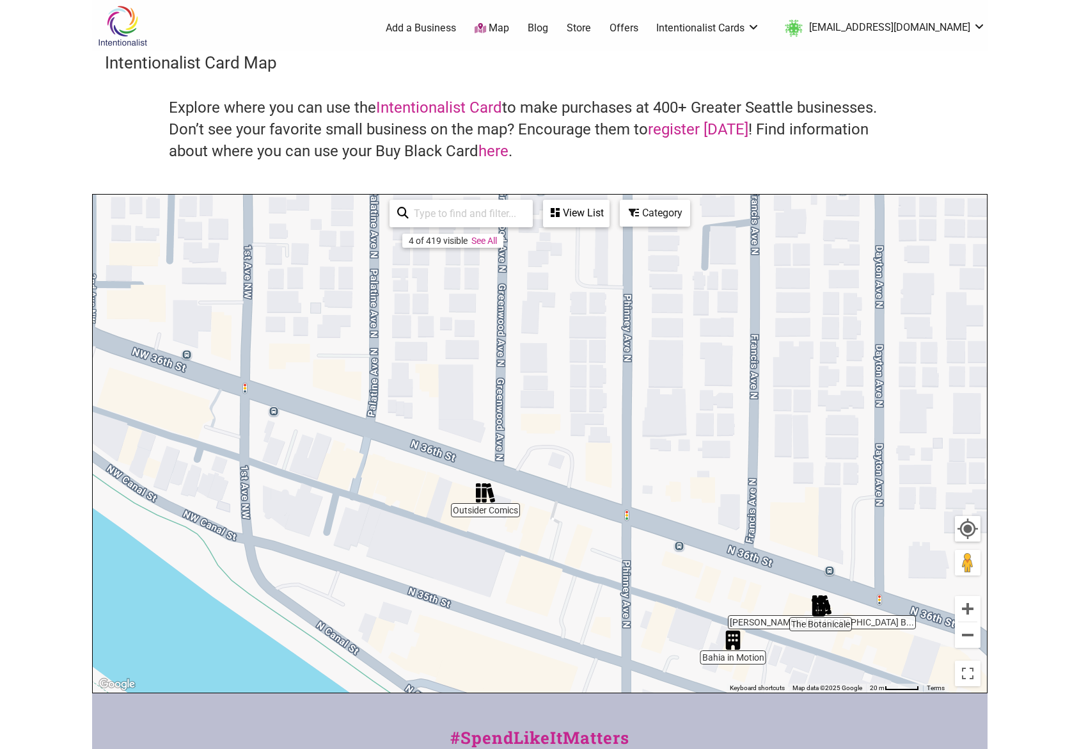
drag, startPoint x: 186, startPoint y: 458, endPoint x: 515, endPoint y: 603, distance: 359.5
click at [515, 603] on div "To navigate, press the arrow keys." at bounding box center [540, 444] width 895 height 498
click at [276, 372] on div "To navigate, press the arrow keys." at bounding box center [540, 444] width 895 height 498
click at [274, 378] on div "To navigate, press the arrow keys." at bounding box center [540, 444] width 895 height 498
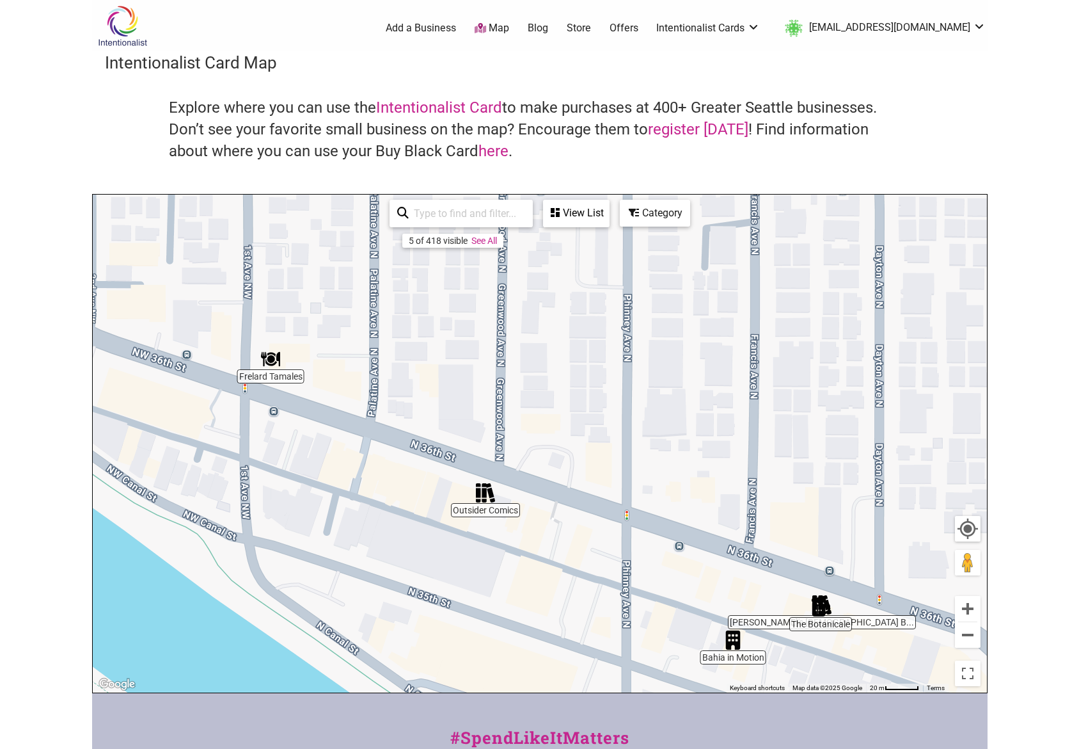
click at [274, 378] on div "To navigate, press the arrow keys." at bounding box center [540, 444] width 895 height 498
click at [270, 367] on img "Frelard Tamales" at bounding box center [270, 358] width 19 height 19
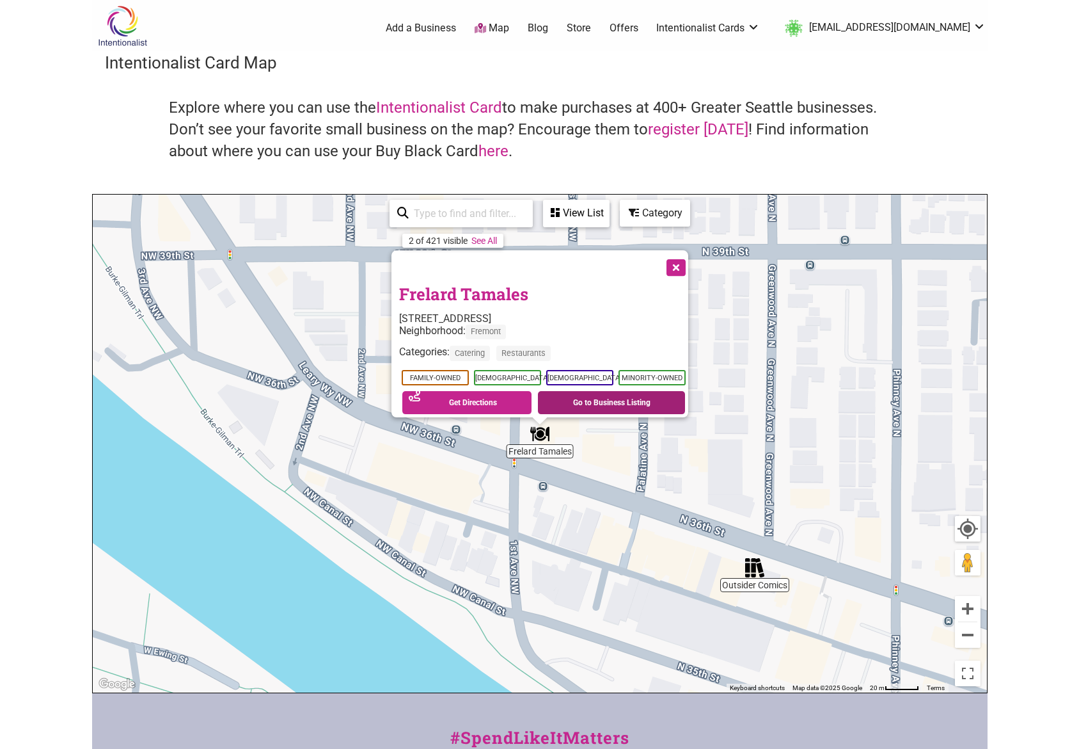
click at [598, 394] on link "Go to Business Listing" at bounding box center [611, 402] width 147 height 23
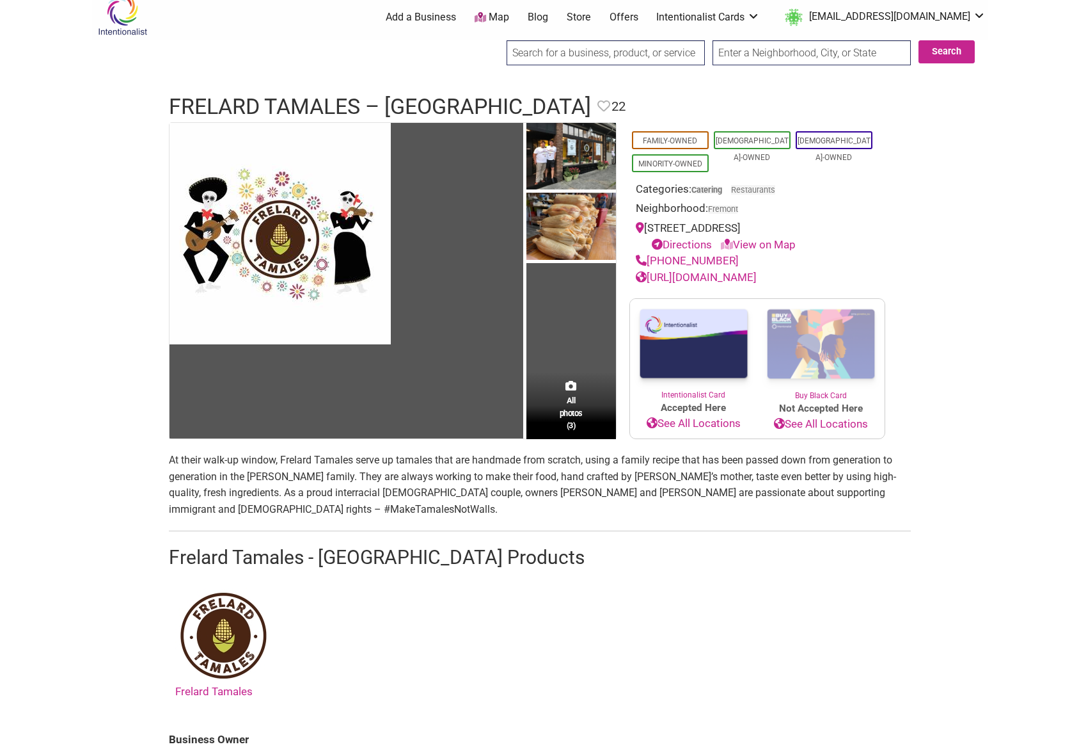
scroll to position [8, 0]
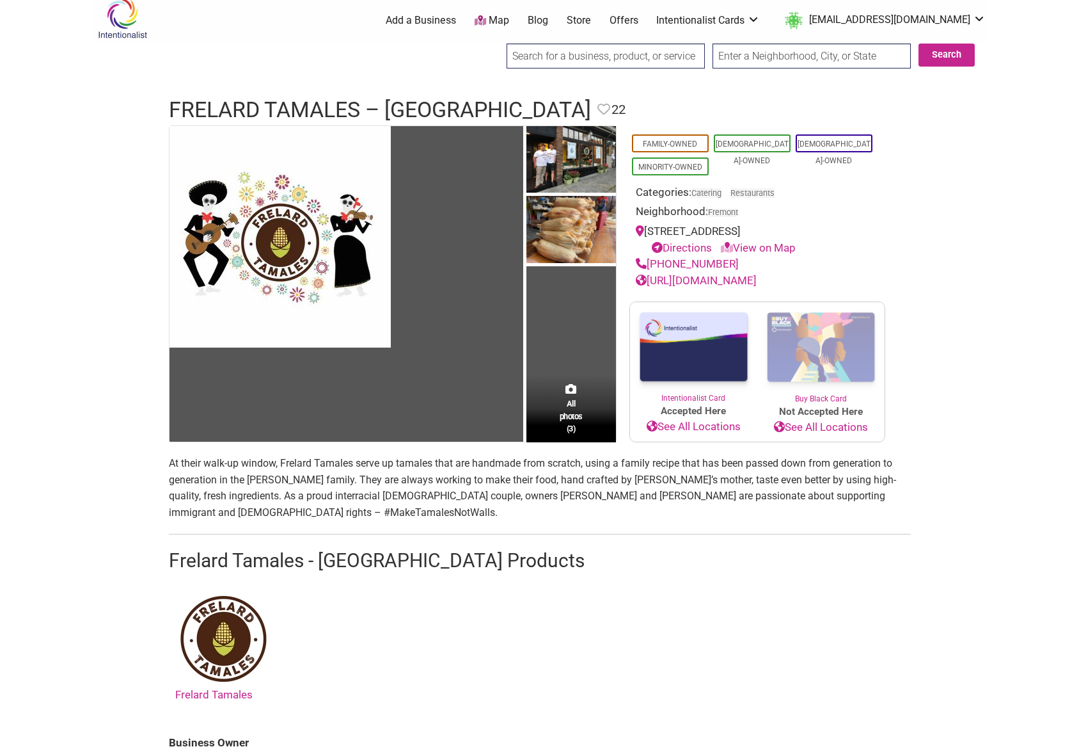
click at [751, 279] on link "http://www.frelardtamales.com/" at bounding box center [696, 280] width 121 height 13
